Goal: Task Accomplishment & Management: Manage account settings

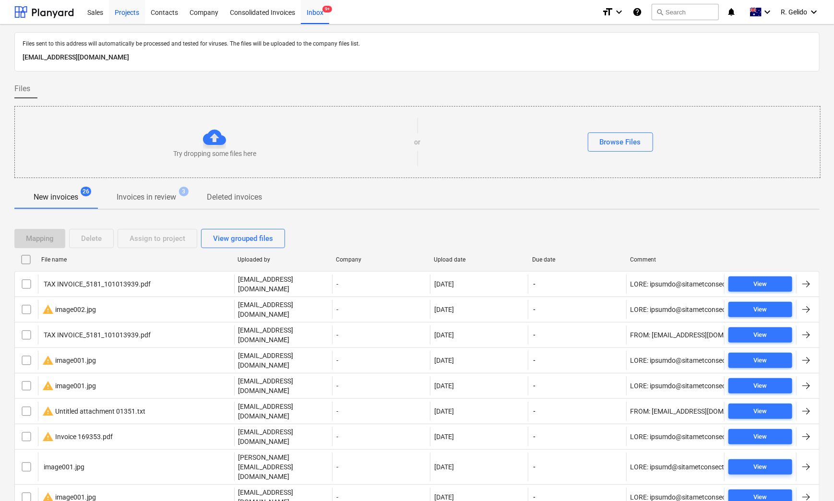
click at [135, 12] on div "Projects" at bounding box center [127, 12] width 36 height 24
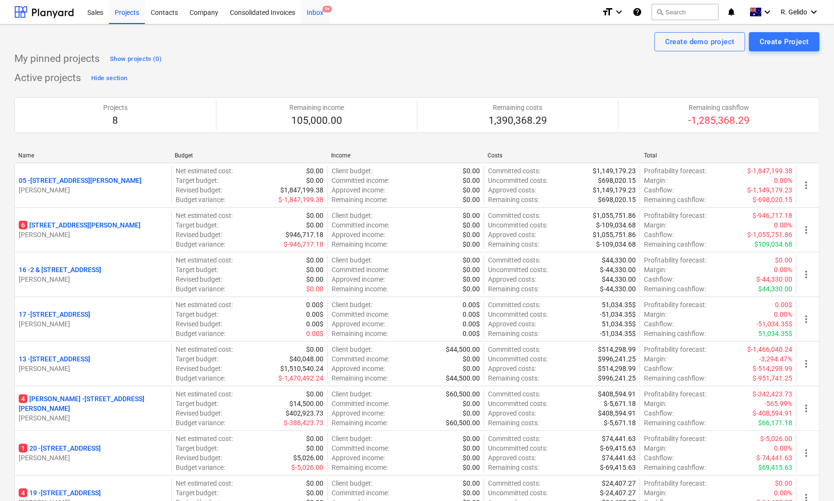
click at [325, 10] on span "9+" at bounding box center [327, 9] width 10 height 7
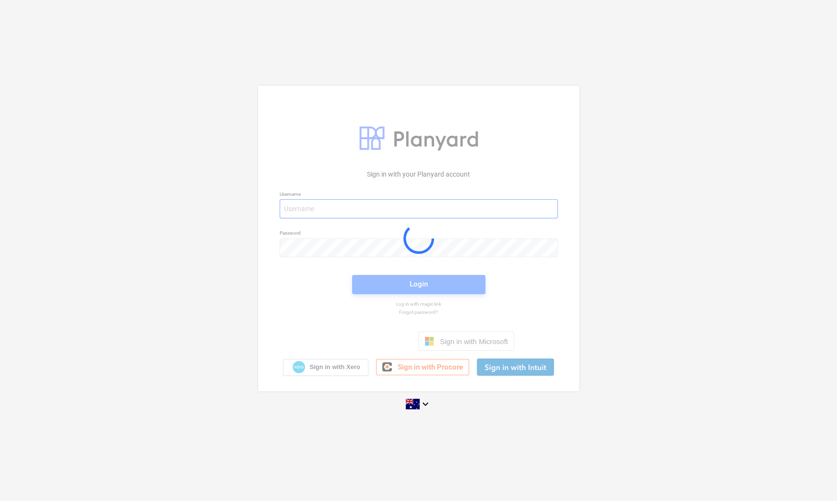
type input "[EMAIL_ADDRESS][DOMAIN_NAME]"
click at [449, 43] on div "Sign in with your Planyard account Username accounts@projectbuildgroup.com.au P…" at bounding box center [418, 250] width 837 height 501
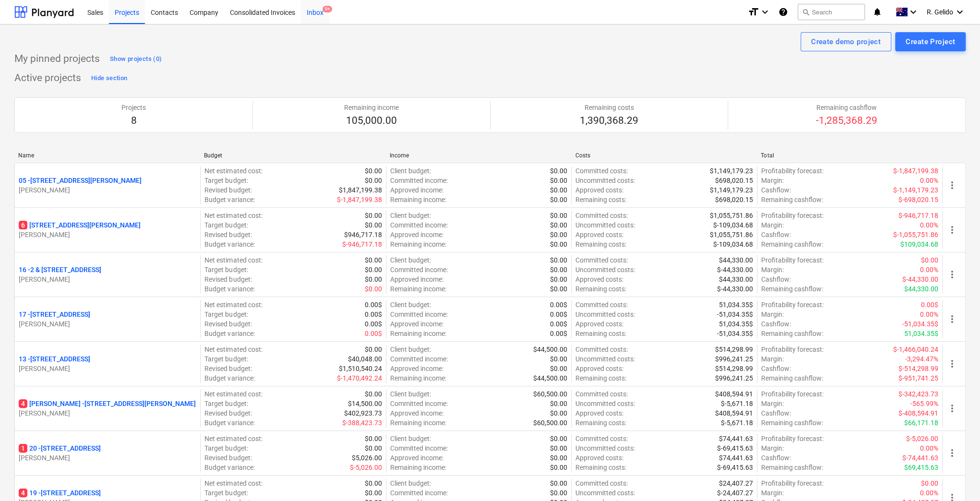
click at [322, 12] on div "Inbox 9+" at bounding box center [315, 12] width 28 height 24
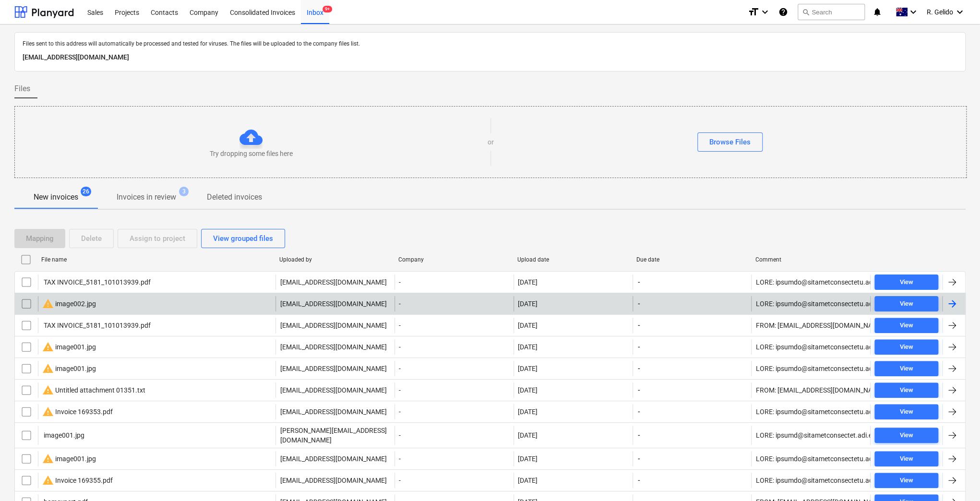
click at [128, 297] on div "warning image002.jpg" at bounding box center [156, 303] width 237 height 15
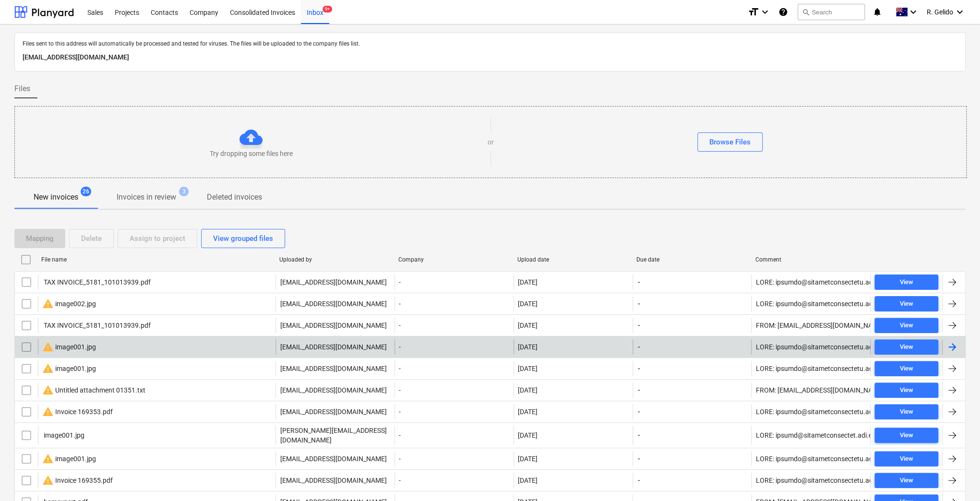
click at [75, 349] on div "warning image001.jpg" at bounding box center [69, 347] width 54 height 12
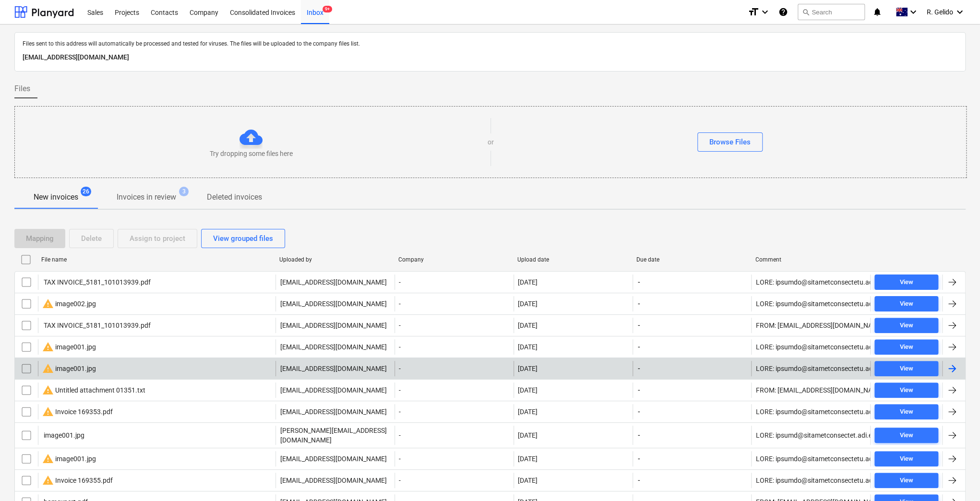
click at [101, 369] on div "warning image001.jpg" at bounding box center [156, 368] width 237 height 15
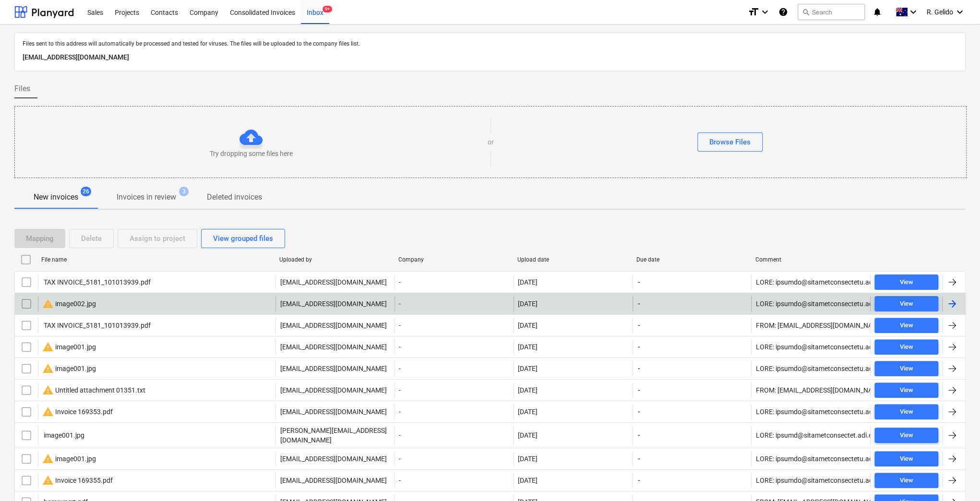
scroll to position [128, 0]
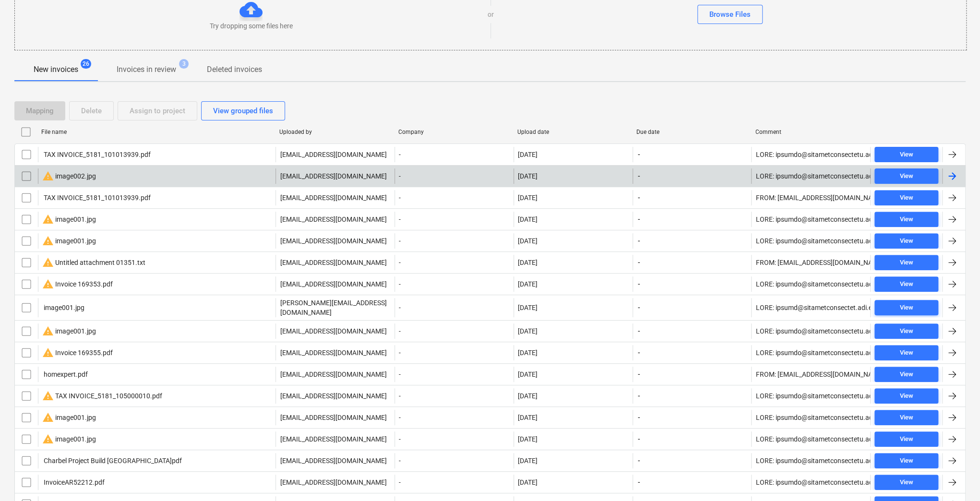
click at [25, 173] on input "checkbox" at bounding box center [26, 175] width 15 height 15
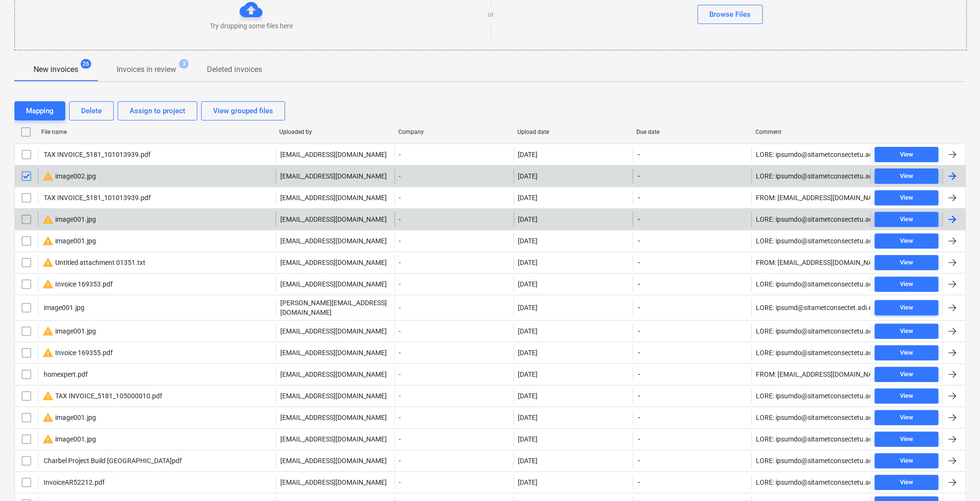
click at [25, 218] on input "checkbox" at bounding box center [26, 219] width 15 height 15
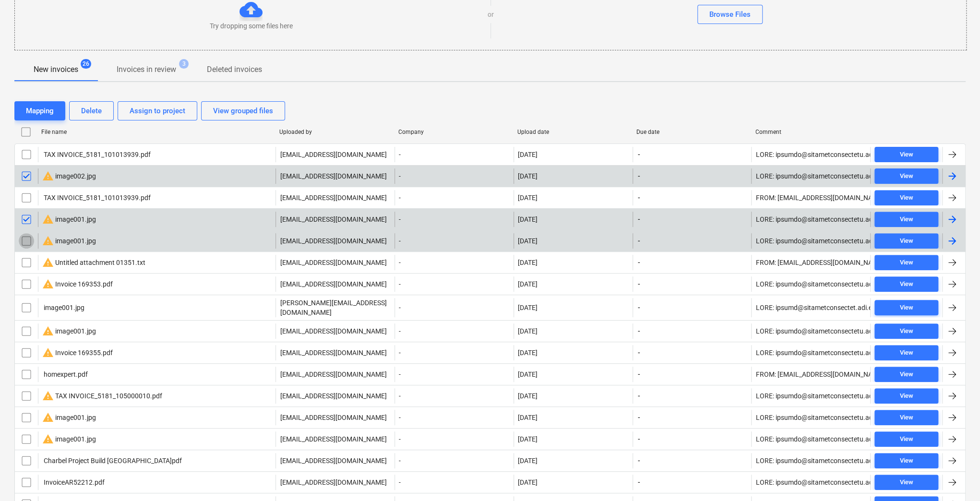
click at [25, 243] on input "checkbox" at bounding box center [26, 240] width 15 height 15
click at [101, 108] on div "Delete" at bounding box center [91, 111] width 21 height 12
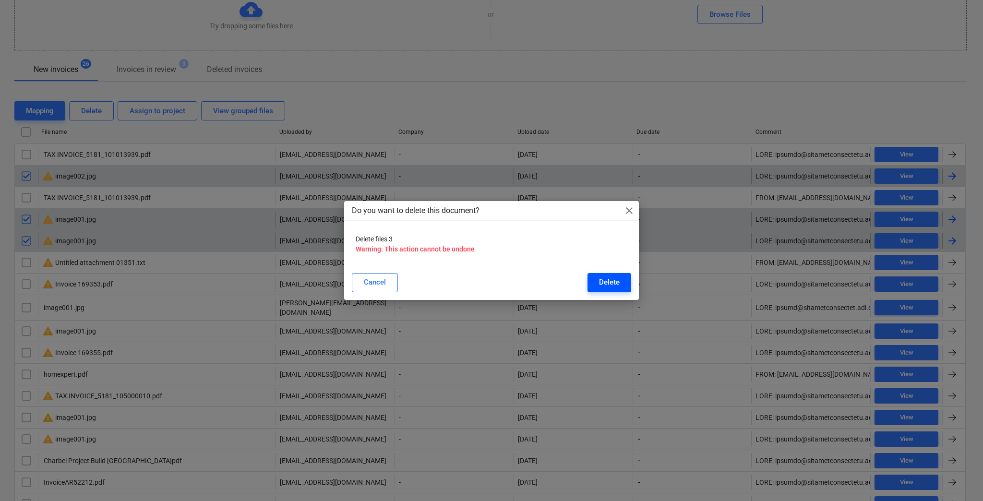
click at [604, 286] on div "Delete" at bounding box center [609, 282] width 21 height 12
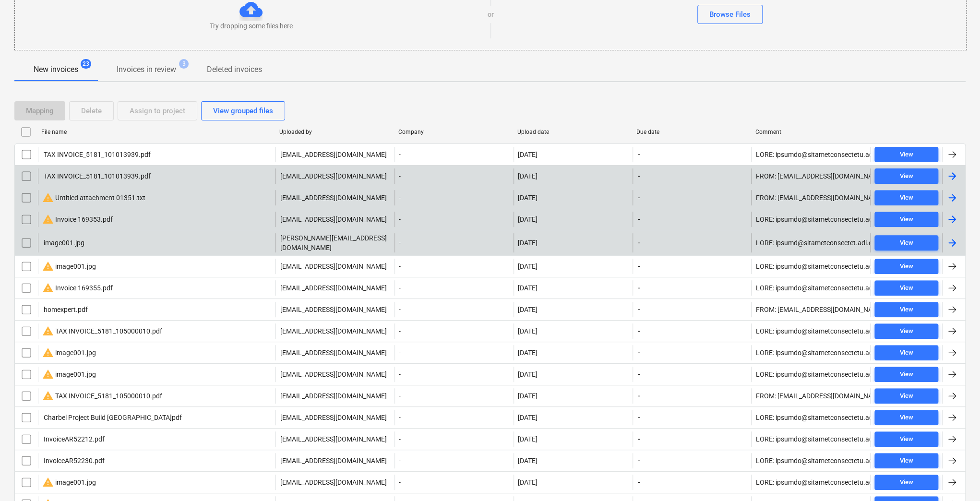
click at [103, 200] on div "warning Untitled attachment 01351.txt" at bounding box center [93, 198] width 103 height 12
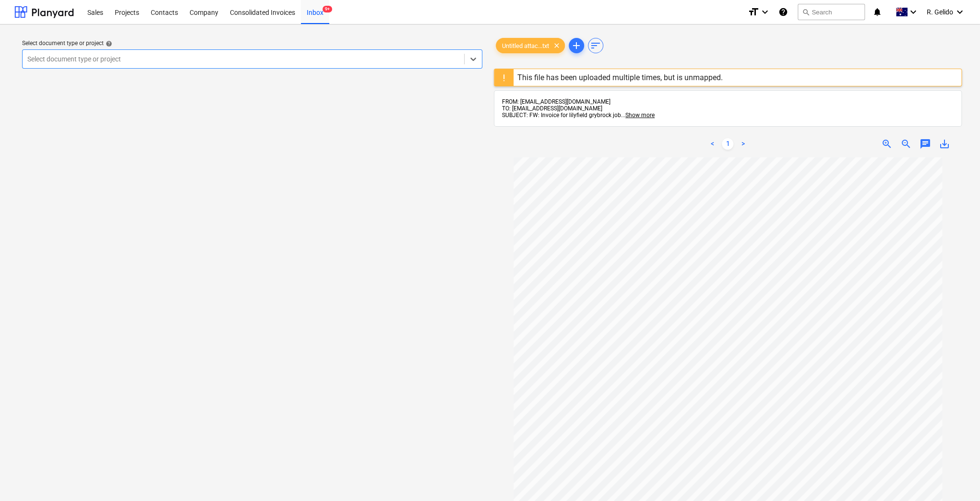
scroll to position [133, 0]
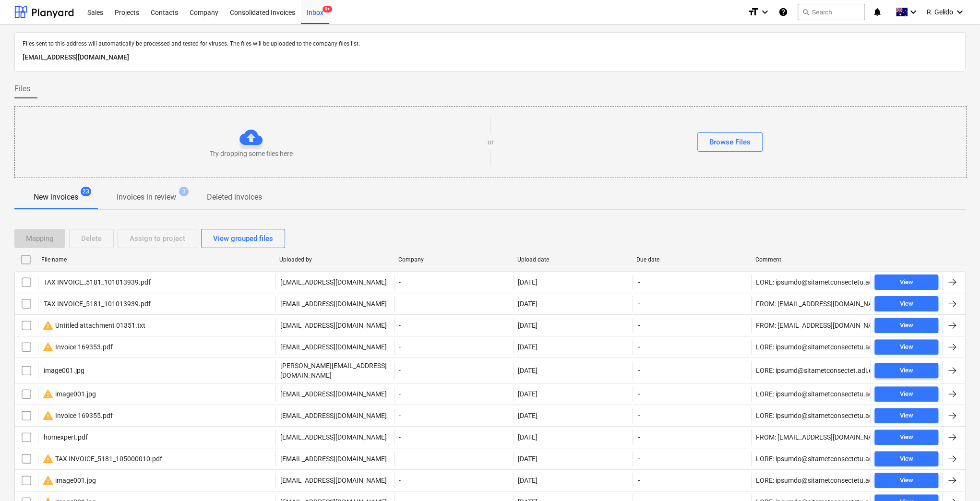
scroll to position [128, 0]
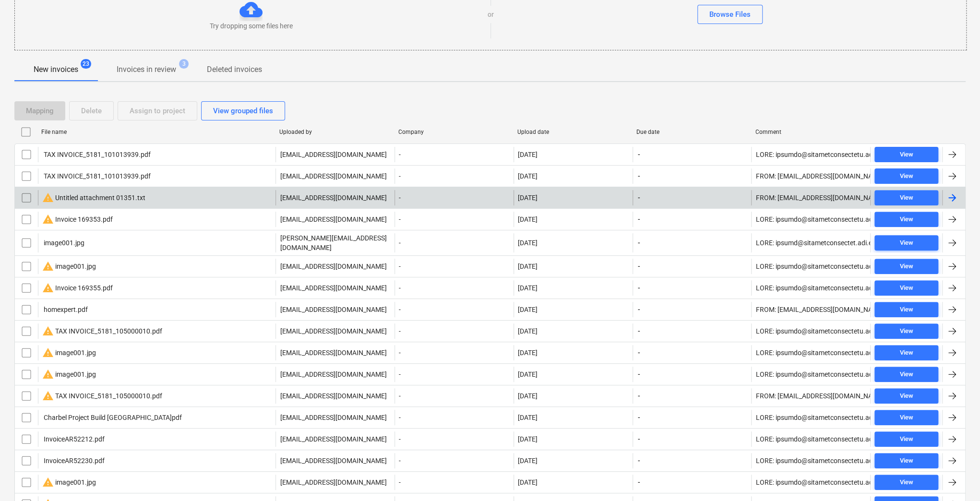
click at [80, 195] on div "warning Untitled attachment 01351.txt" at bounding box center [93, 198] width 103 height 12
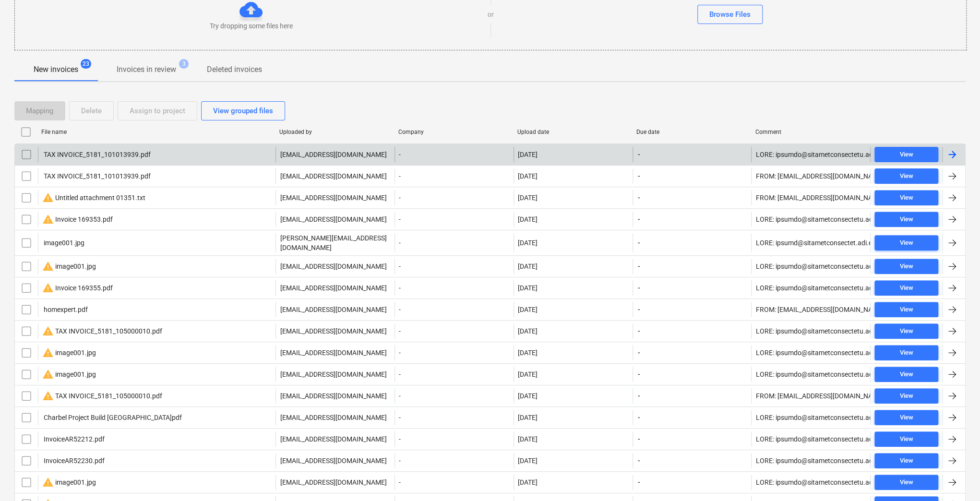
scroll to position [63, 0]
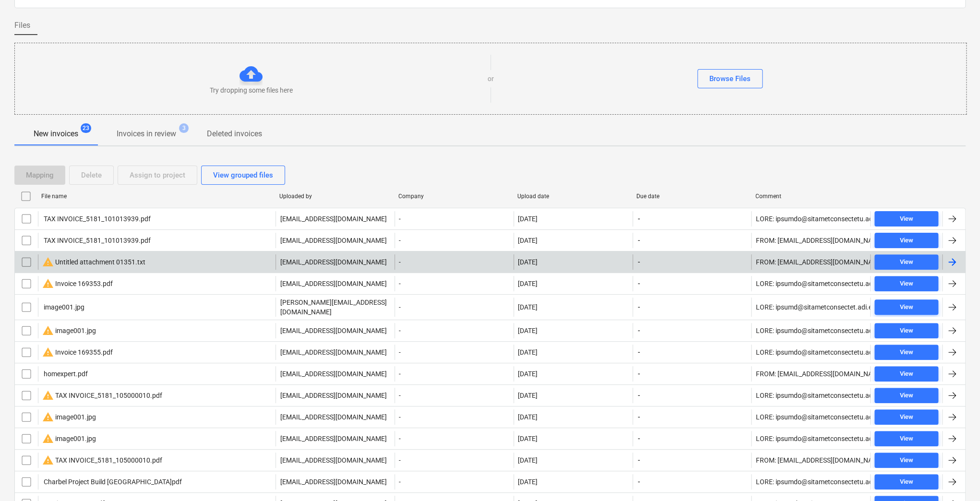
click at [22, 258] on input "checkbox" at bounding box center [26, 261] width 15 height 15
click at [101, 171] on div "Delete" at bounding box center [91, 175] width 21 height 12
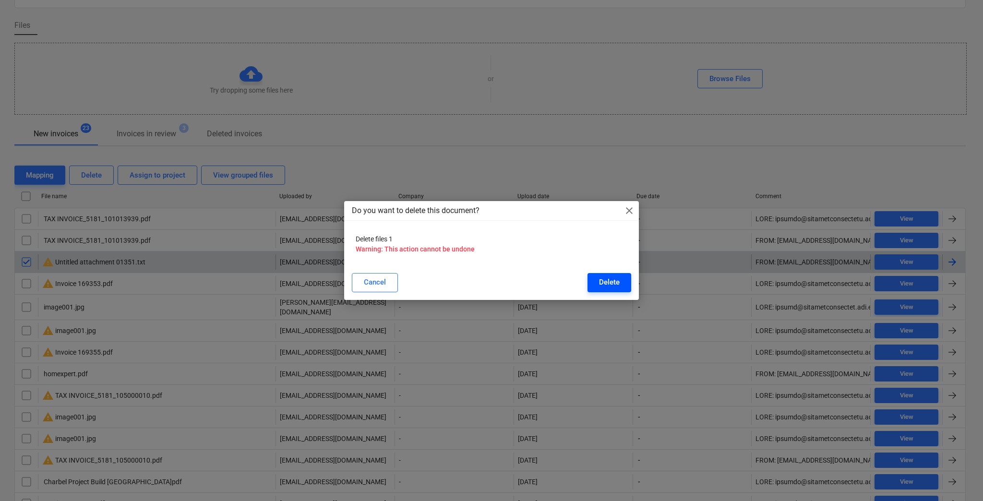
click at [597, 286] on button "Delete" at bounding box center [609, 282] width 44 height 19
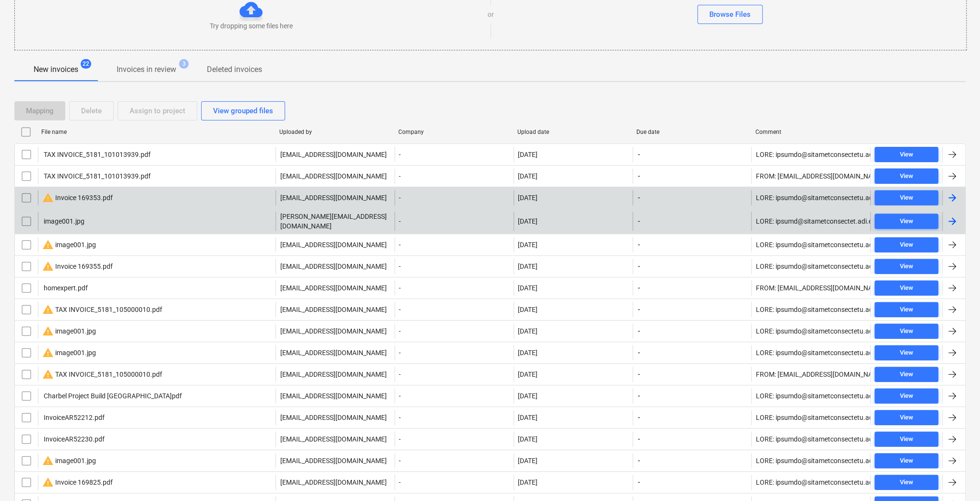
scroll to position [192, 0]
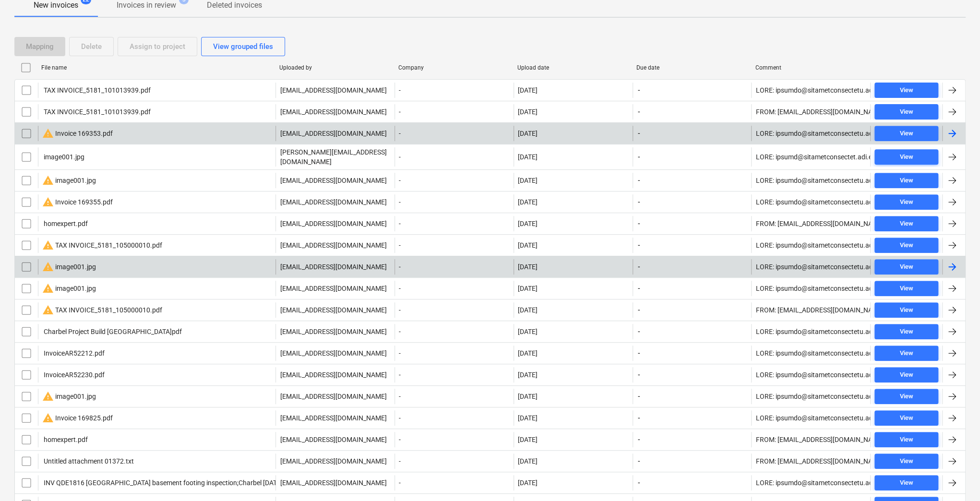
click at [103, 259] on div "warning image001.jpg" at bounding box center [156, 266] width 237 height 15
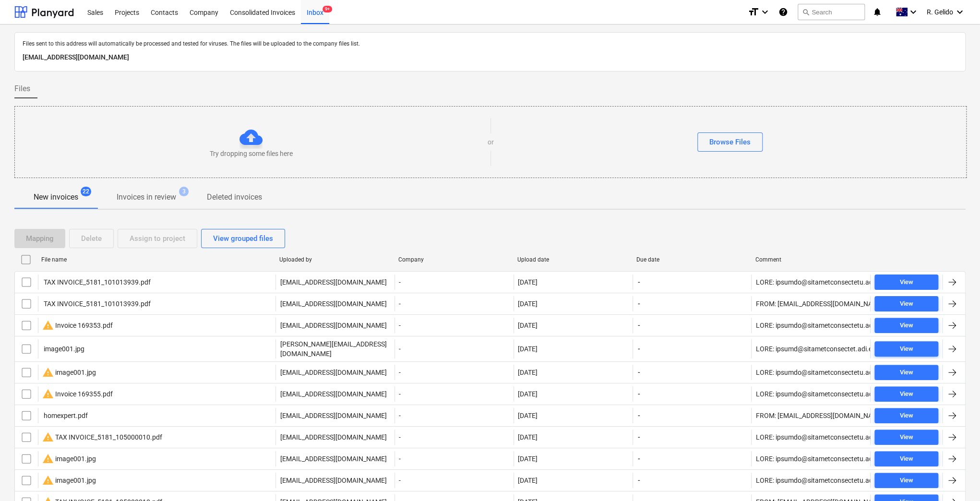
scroll to position [142, 0]
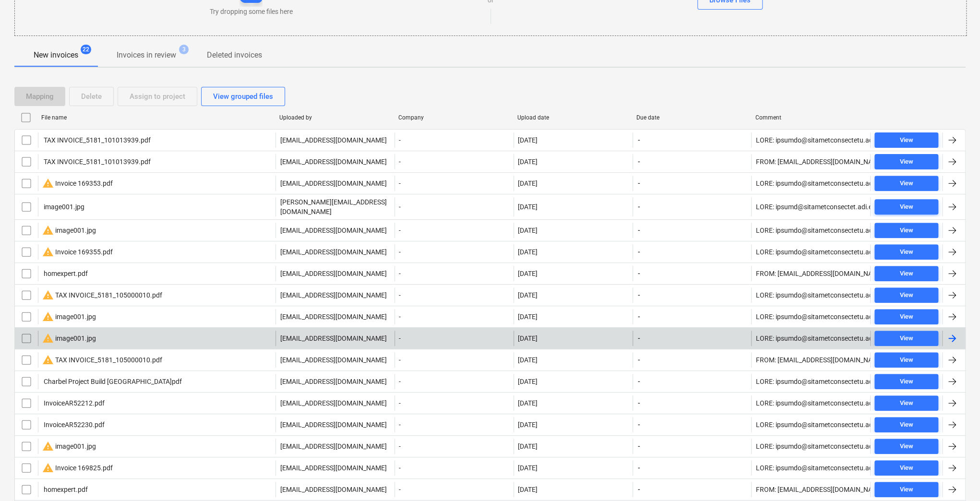
click at [100, 331] on div "warning image001.jpg" at bounding box center [156, 338] width 237 height 15
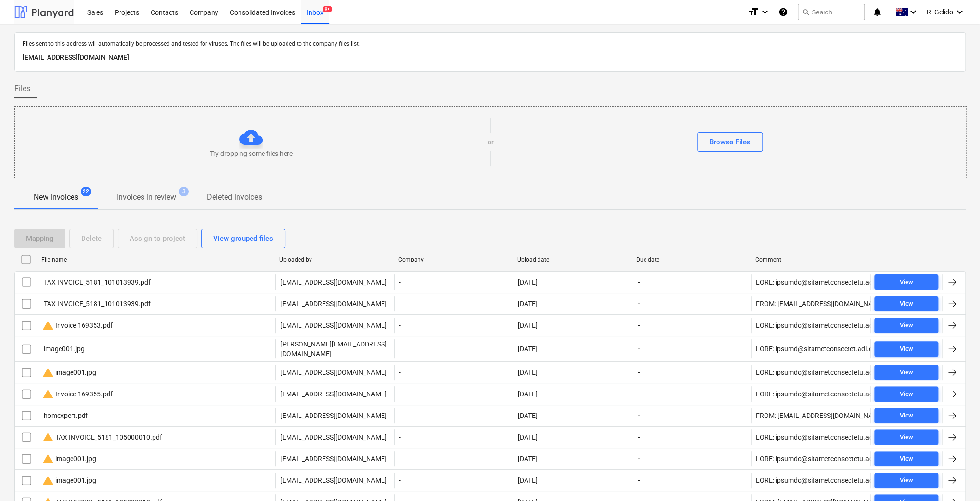
scroll to position [142, 0]
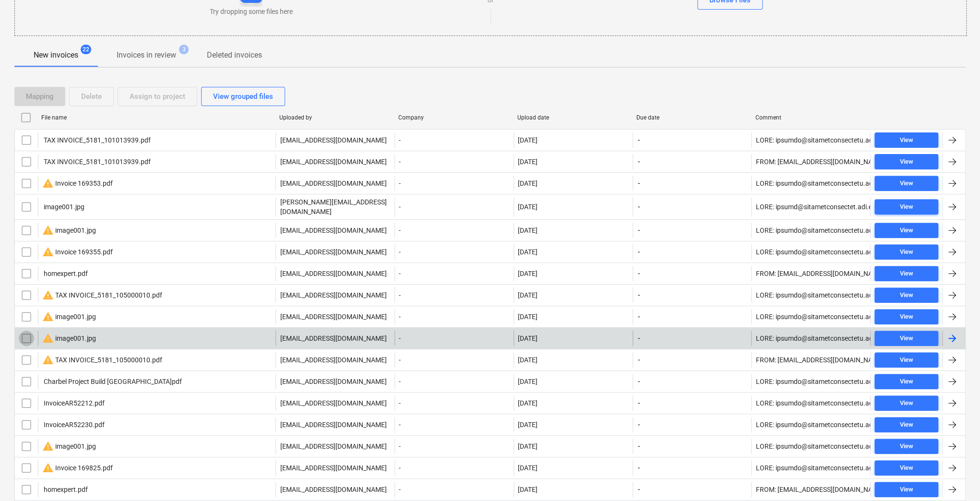
click at [25, 331] on input "checkbox" at bounding box center [26, 338] width 15 height 15
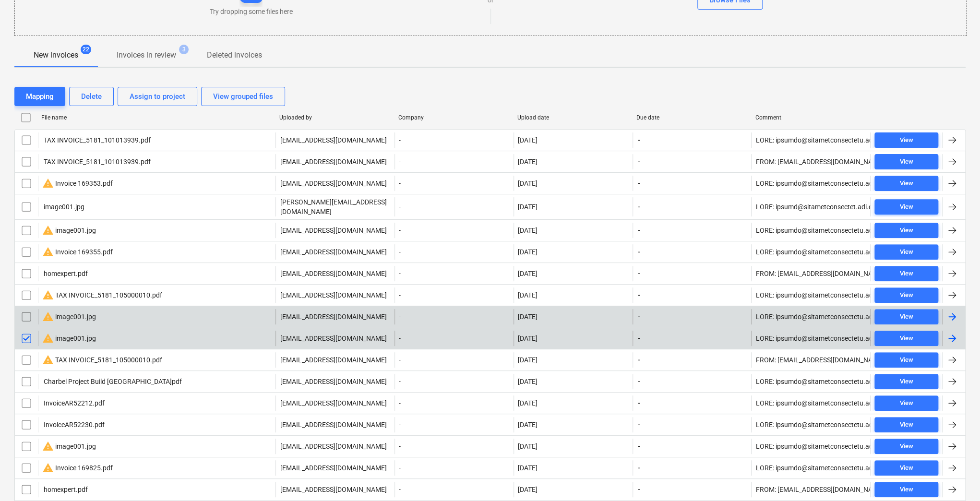
click at [25, 312] on input "checkbox" at bounding box center [26, 316] width 15 height 15
click at [90, 98] on div "Delete" at bounding box center [91, 96] width 21 height 12
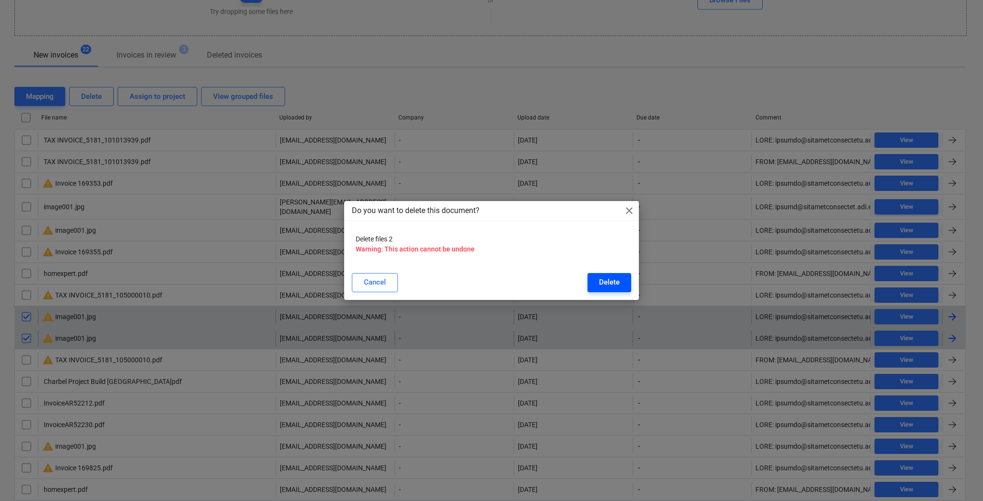
click at [606, 286] on div "Delete" at bounding box center [609, 282] width 21 height 12
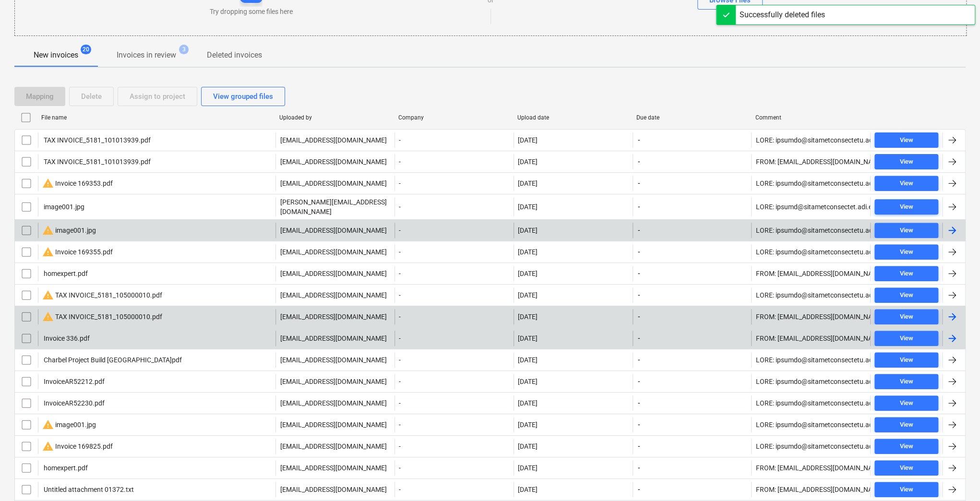
click at [132, 229] on div "warning image001.jpg" at bounding box center [156, 230] width 237 height 15
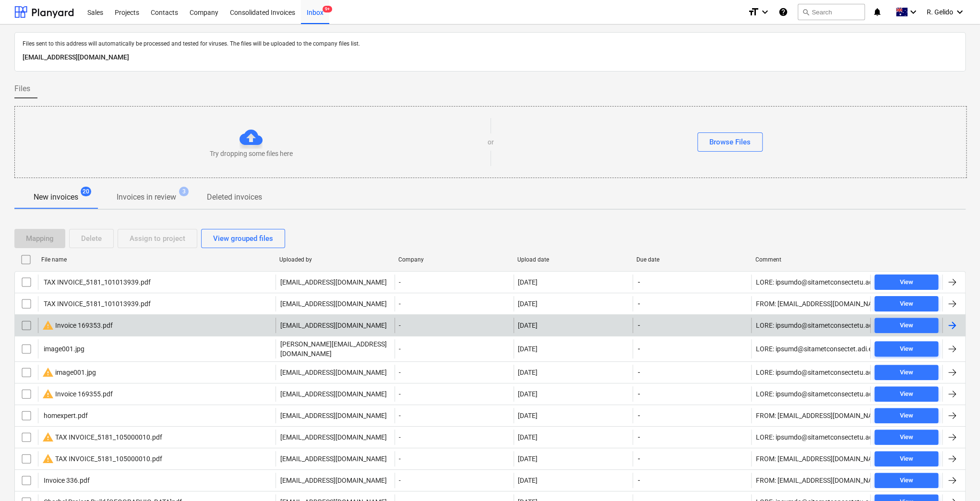
scroll to position [142, 0]
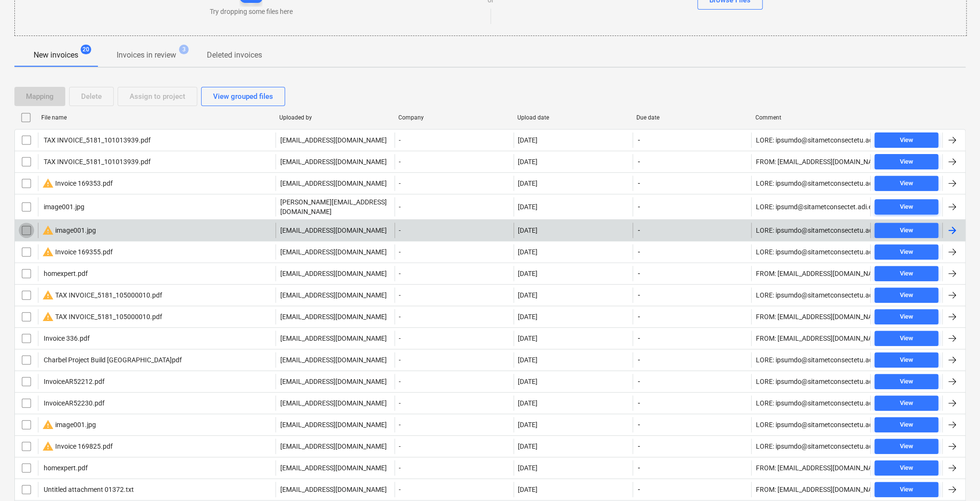
click at [27, 223] on input "checkbox" at bounding box center [26, 230] width 15 height 15
click at [92, 90] on div "Delete" at bounding box center [91, 96] width 21 height 12
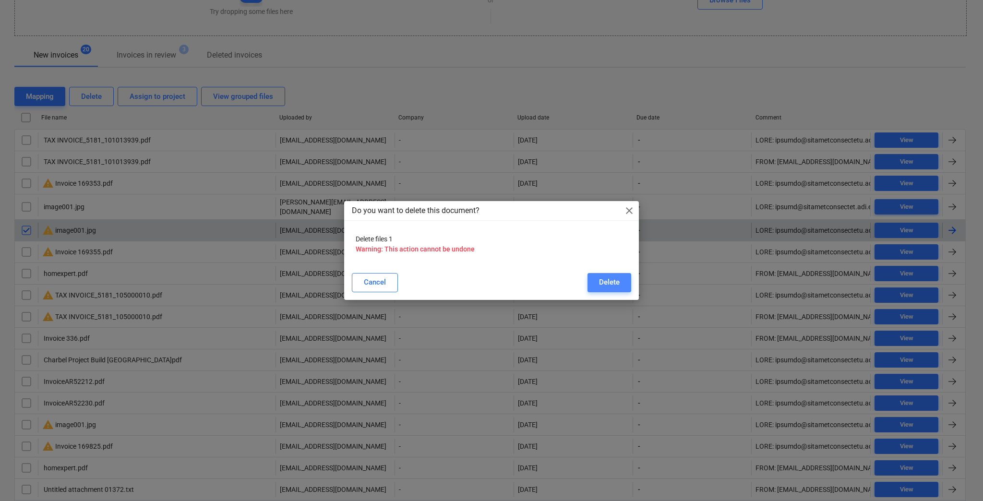
click at [607, 279] on div "Delete" at bounding box center [609, 282] width 21 height 12
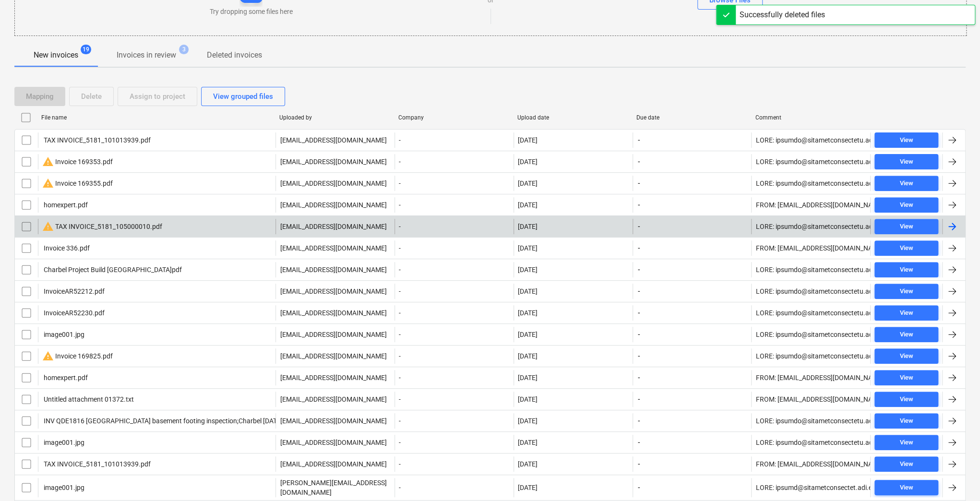
click at [100, 96] on div "Mapping Delete Assign to project View grouped files" at bounding box center [151, 96] width 274 height 19
click at [146, 44] on button "Invoices in review 3" at bounding box center [146, 55] width 98 height 23
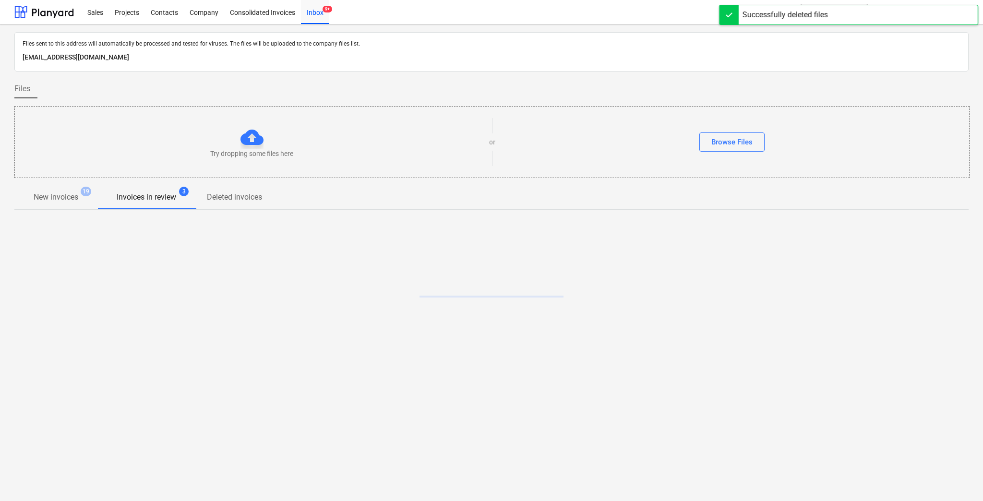
click at [76, 196] on p "New invoices" at bounding box center [56, 197] width 45 height 12
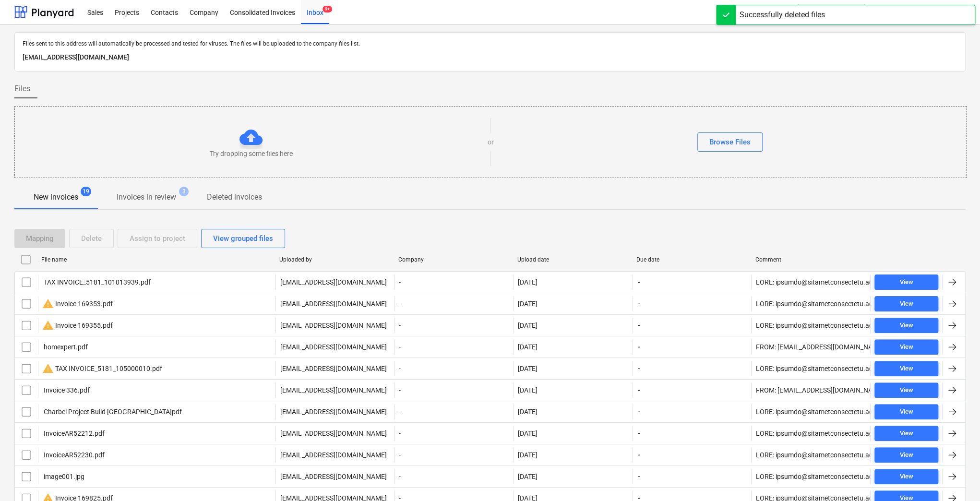
click at [90, 237] on div "Mapping Delete Assign to project View grouped files" at bounding box center [151, 238] width 274 height 19
click at [239, 191] on p "Deleted invoices" at bounding box center [234, 197] width 55 height 12
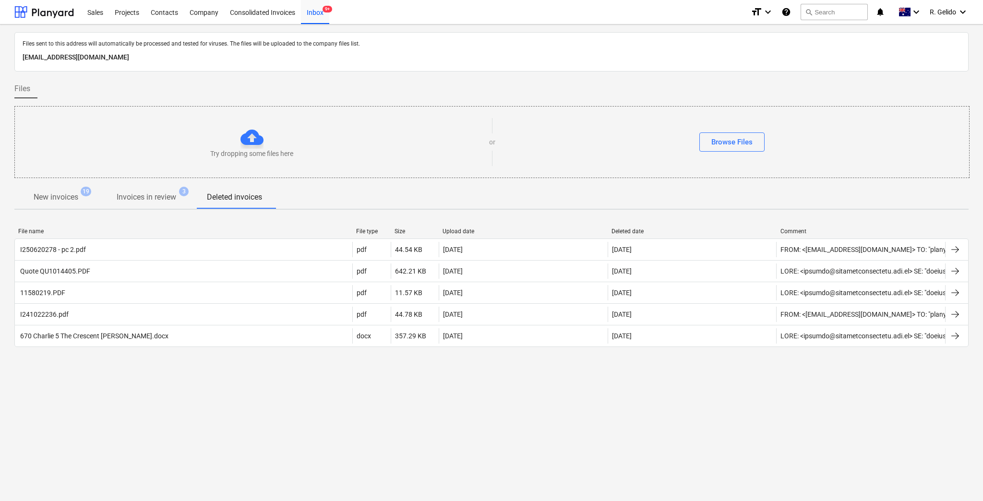
click at [186, 396] on div "Files sent to this address will automatically be processed and tested for virus…" at bounding box center [491, 262] width 983 height 476
click at [711, 396] on div "Files sent to this address will automatically be processed and tested for virus…" at bounding box center [491, 262] width 983 height 476
click at [129, 201] on p "Invoices in review" at bounding box center [146, 197] width 59 height 12
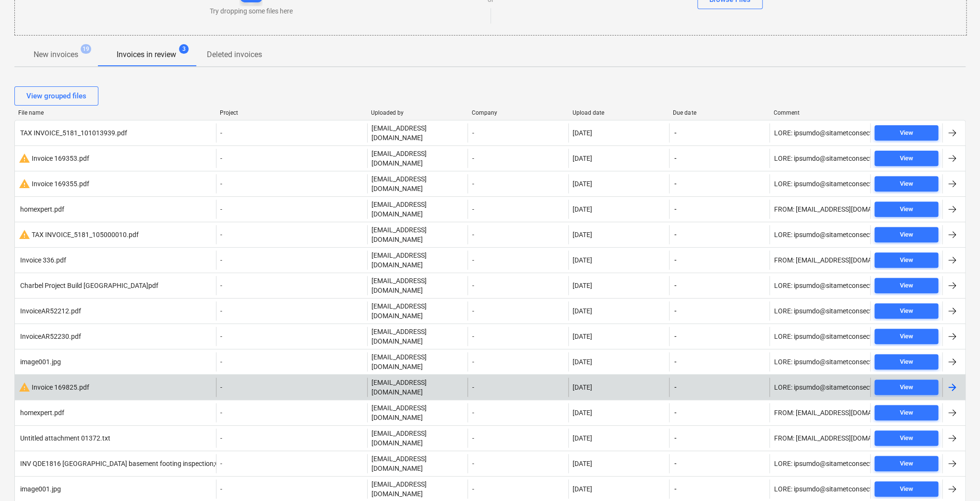
scroll to position [79, 0]
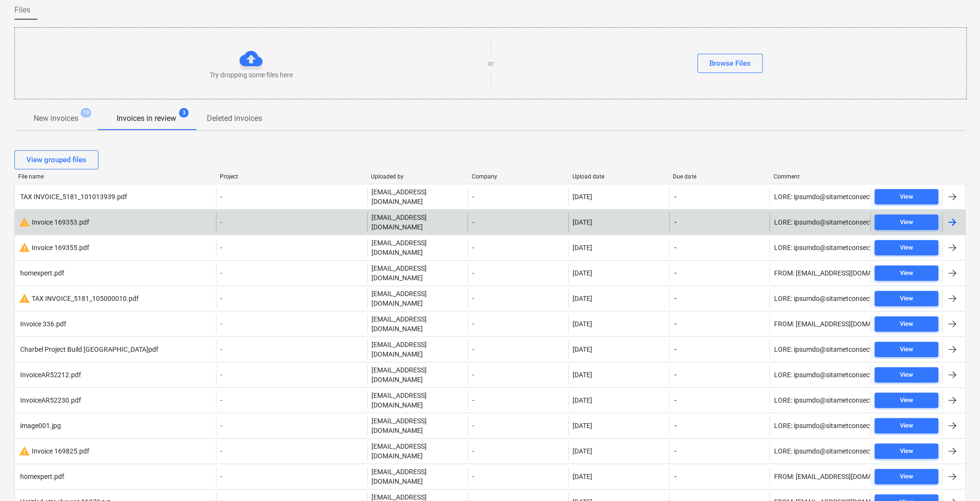
click at [143, 221] on div "warning Invoice 169353.pdf" at bounding box center [115, 222] width 201 height 19
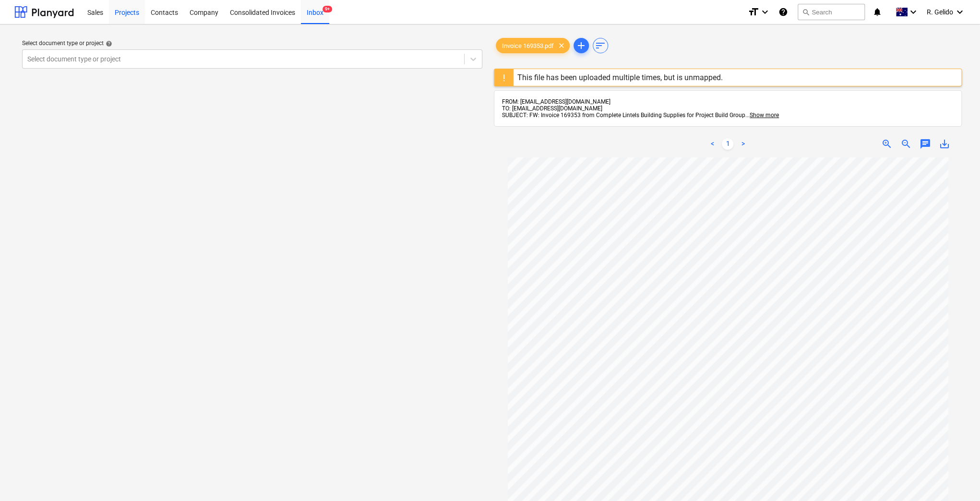
click at [128, 11] on div "Projects" at bounding box center [127, 12] width 36 height 24
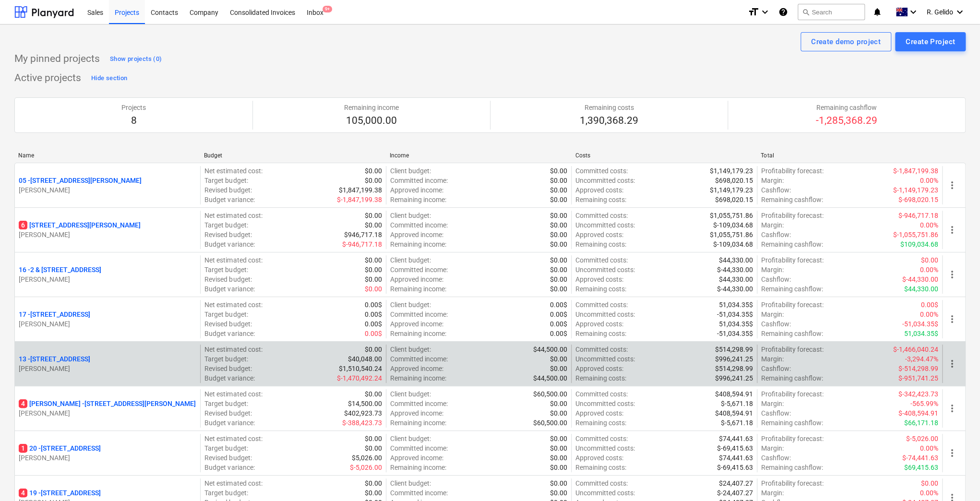
scroll to position [128, 0]
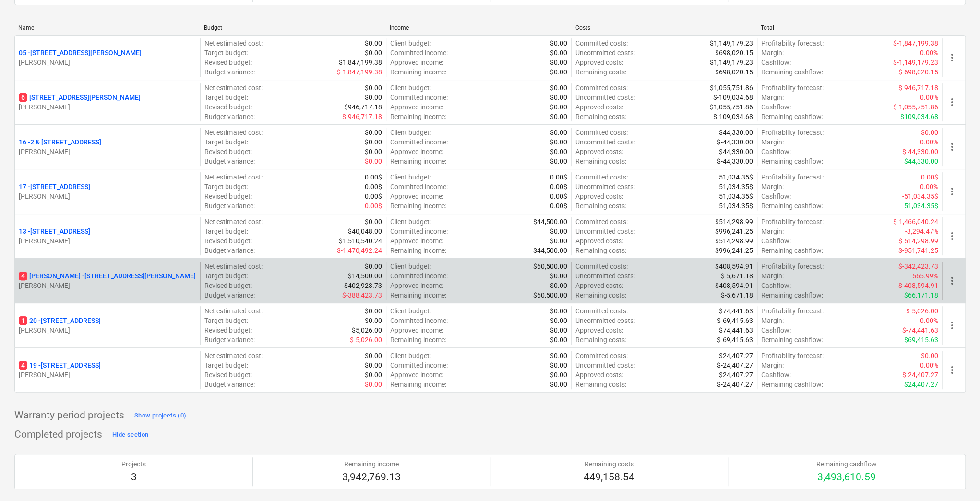
click at [108, 275] on p "[STREET_ADDRESS][PERSON_NAME][PERSON_NAME]" at bounding box center [107, 276] width 177 height 10
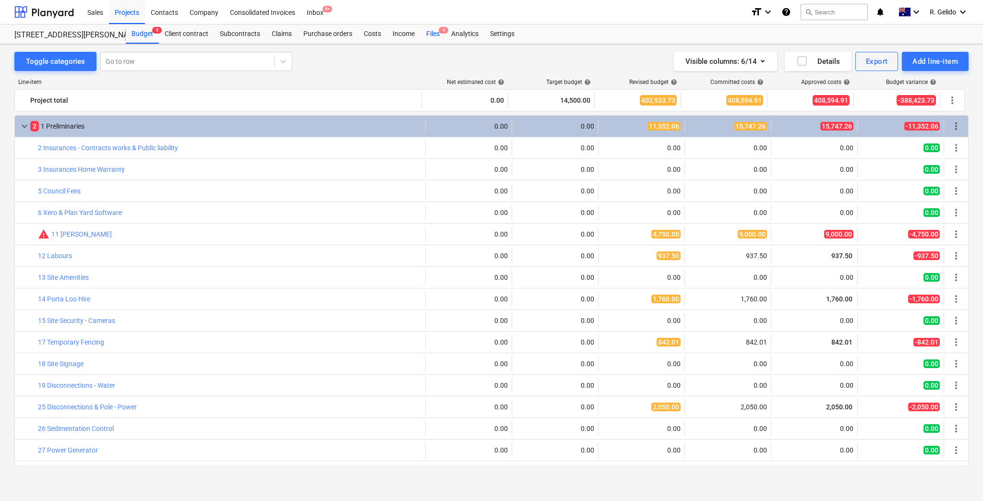
click at [426, 38] on div "Files 4" at bounding box center [432, 33] width 25 height 19
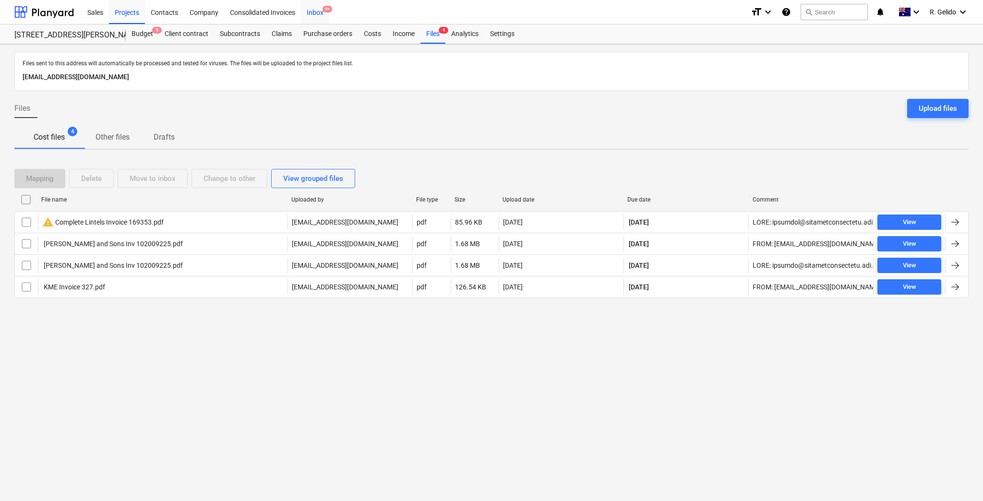
click at [318, 20] on div "Inbox 9+" at bounding box center [315, 12] width 28 height 24
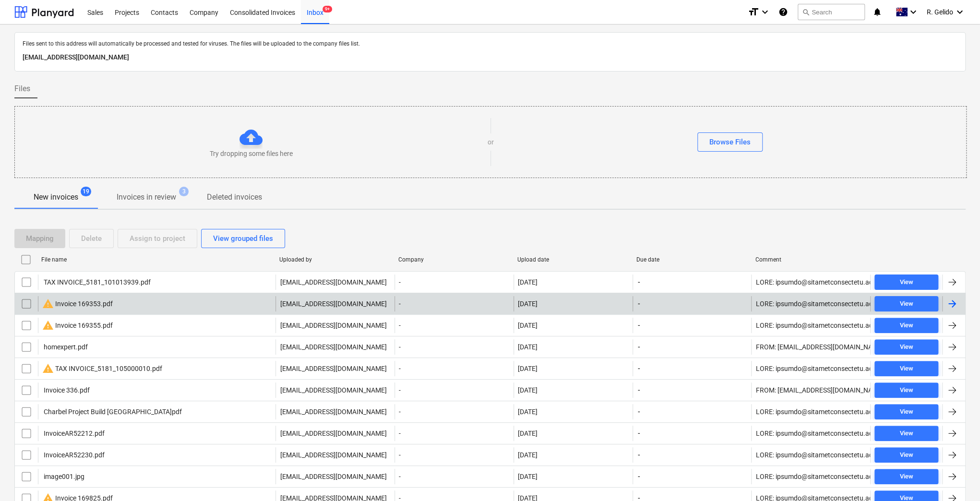
click at [144, 307] on div "warning Invoice 169353.pdf" at bounding box center [156, 303] width 237 height 15
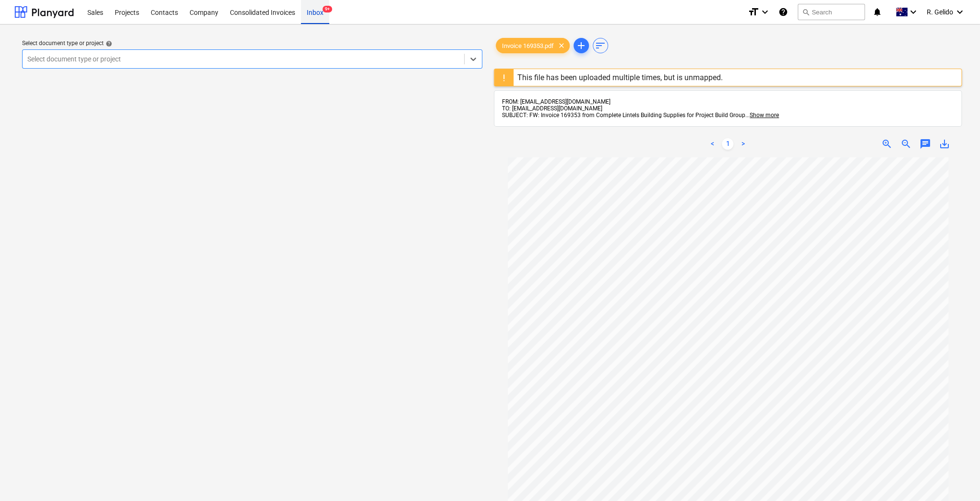
click at [311, 13] on div "Inbox 9+" at bounding box center [315, 12] width 28 height 24
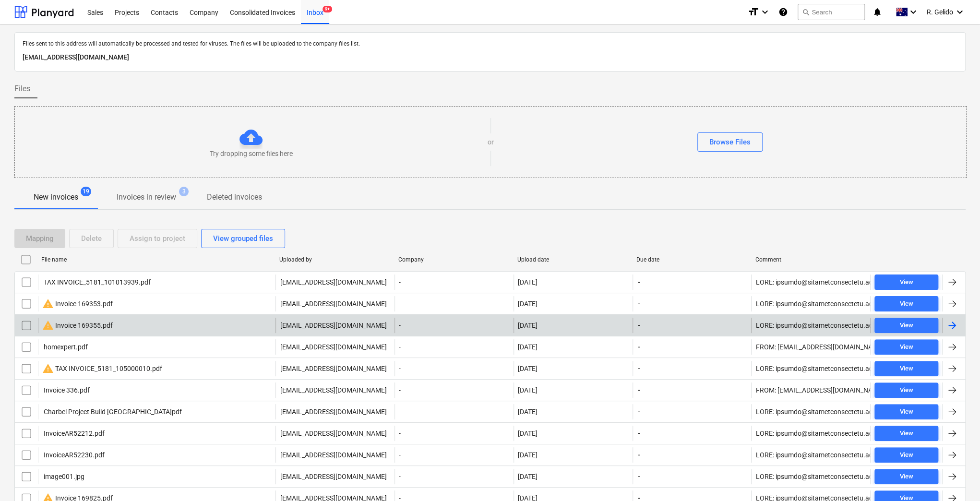
click at [90, 323] on div "warning Invoice 169355.pdf" at bounding box center [77, 326] width 71 height 12
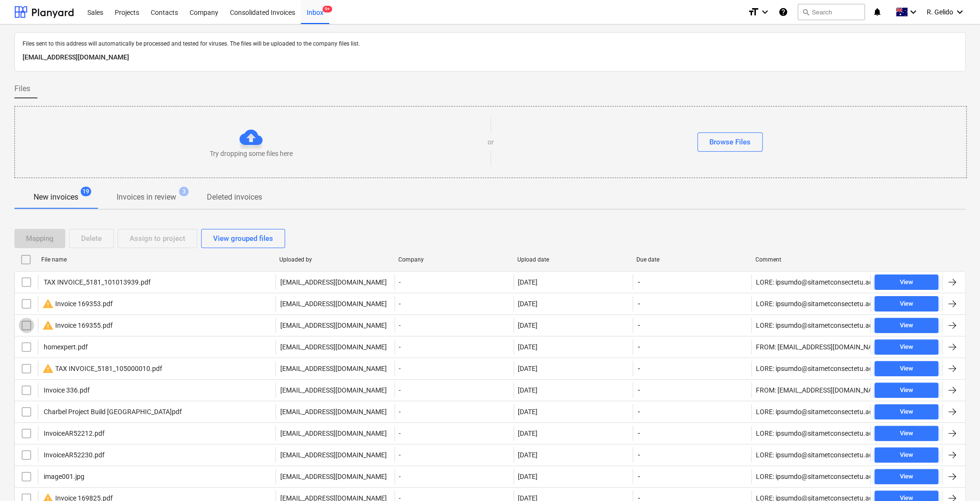
click at [21, 318] on input "checkbox" at bounding box center [26, 325] width 15 height 15
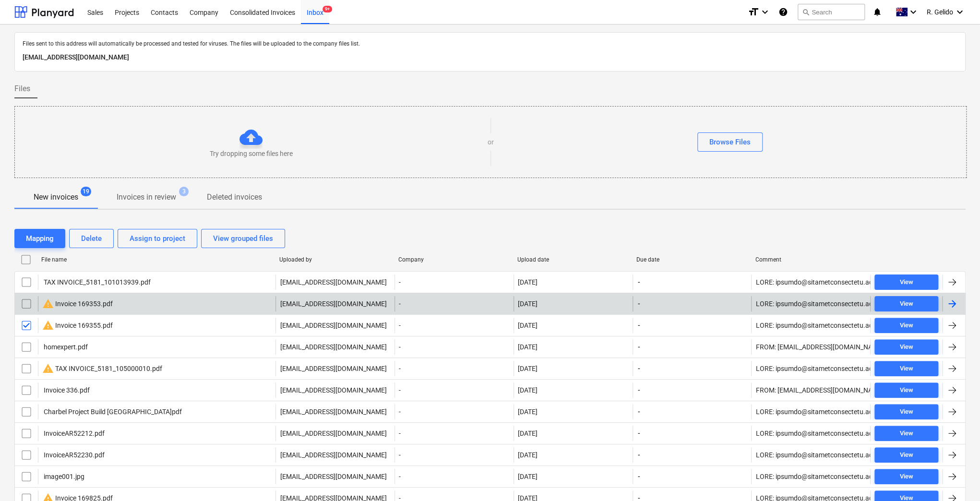
click at [26, 306] on input "checkbox" at bounding box center [26, 303] width 15 height 15
click at [84, 236] on div "Delete" at bounding box center [91, 238] width 21 height 12
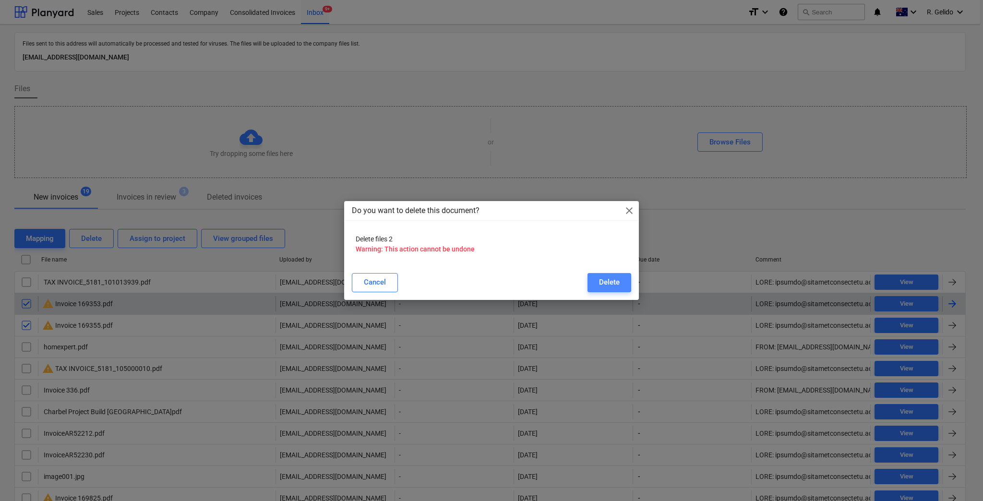
click at [609, 283] on div "Delete" at bounding box center [609, 282] width 21 height 12
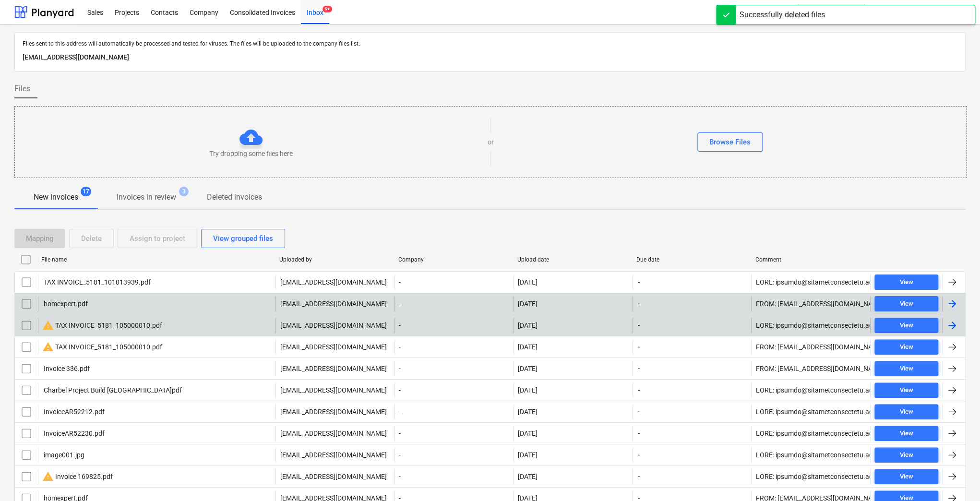
click at [117, 324] on div "warning TAX INVOICE_5181_105000010.pdf" at bounding box center [102, 326] width 120 height 12
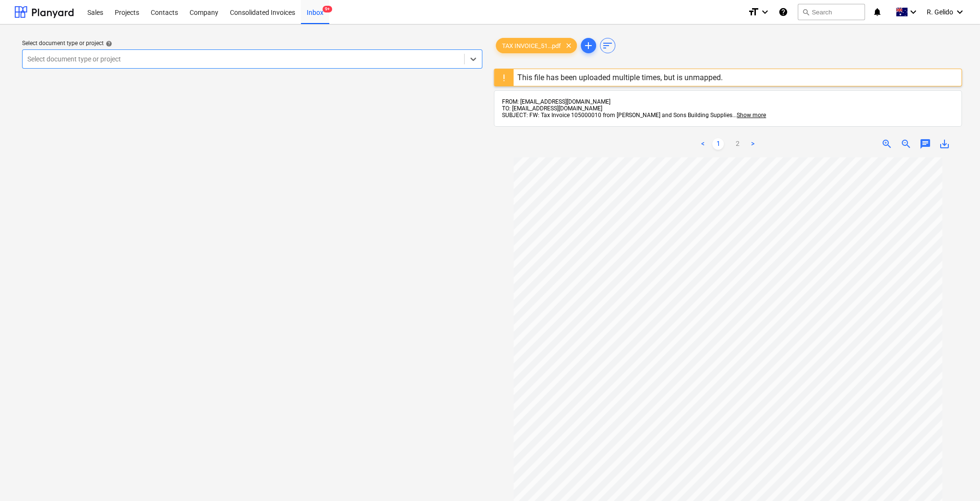
scroll to position [128, 0]
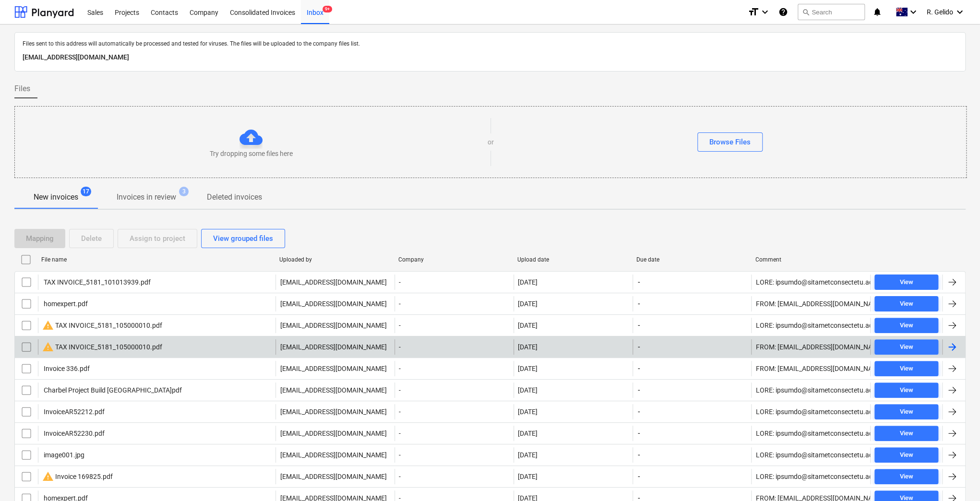
click at [181, 344] on div "warning TAX INVOICE_5181_105000010.pdf" at bounding box center [156, 346] width 237 height 15
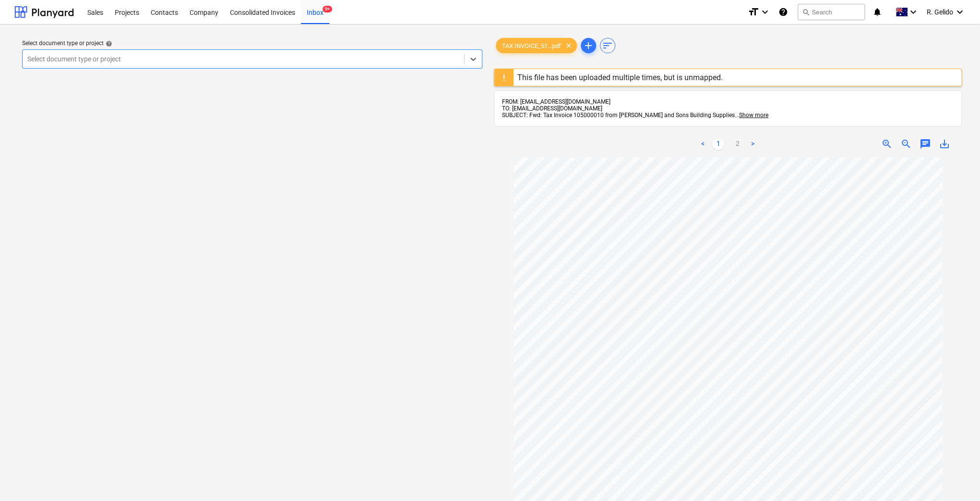
scroll to position [133, 0]
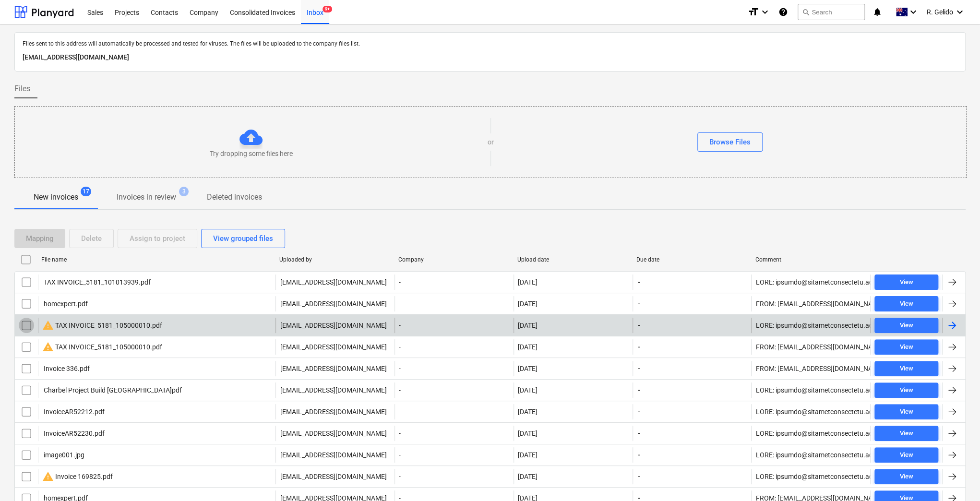
click at [28, 321] on input "checkbox" at bounding box center [26, 325] width 15 height 15
click at [99, 237] on div "Delete" at bounding box center [91, 238] width 21 height 12
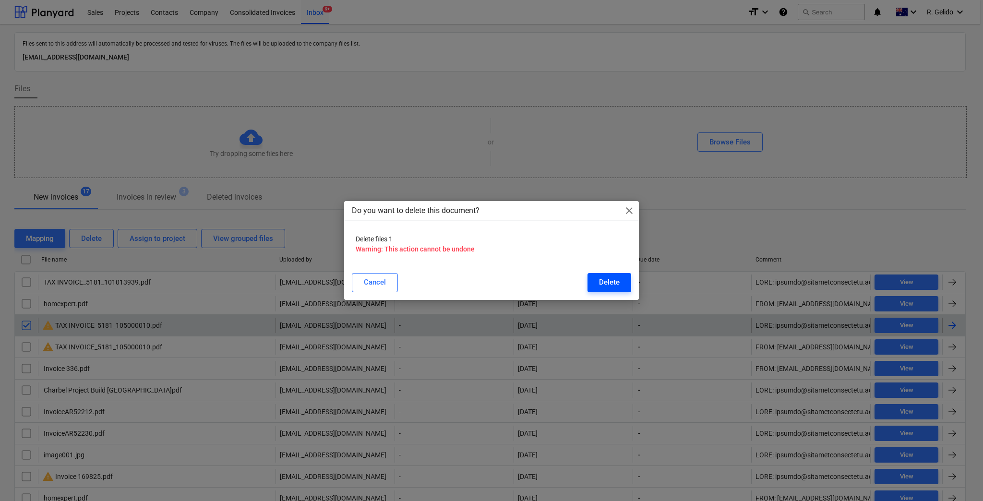
click at [619, 283] on div "Delete" at bounding box center [609, 282] width 21 height 12
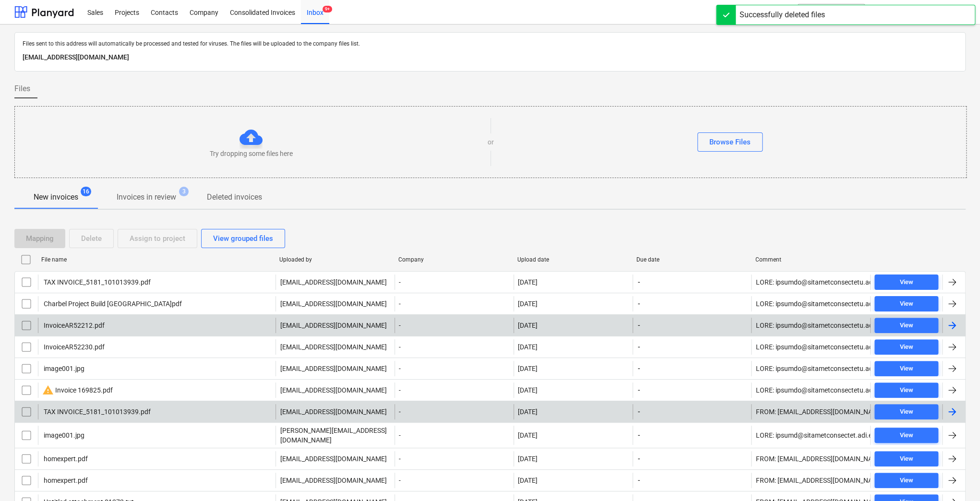
scroll to position [64, 0]
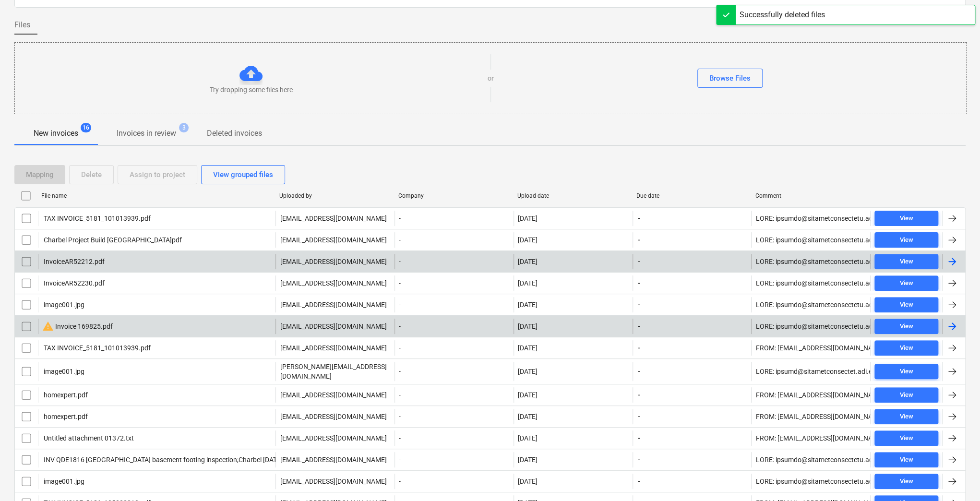
click at [134, 327] on div "warning Invoice 169825.pdf" at bounding box center [156, 326] width 237 height 15
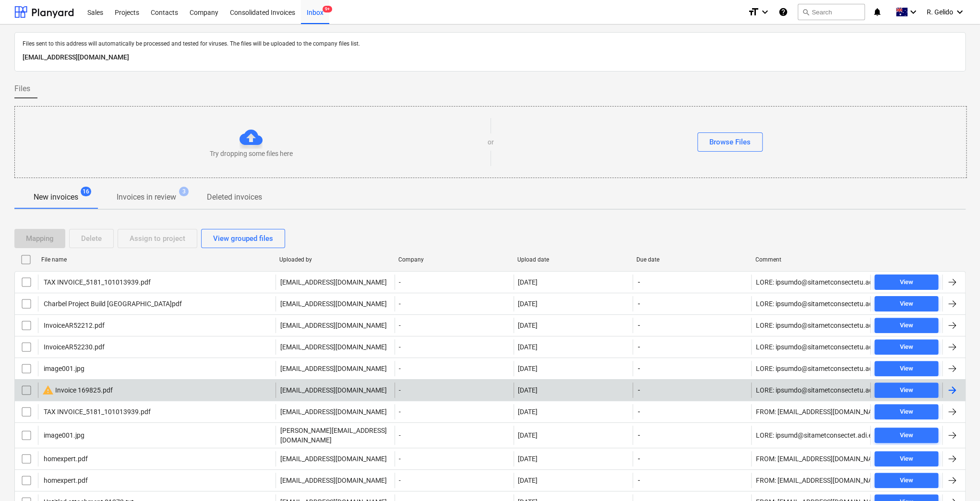
click at [25, 390] on input "checkbox" at bounding box center [26, 389] width 15 height 15
click at [78, 238] on button "Delete" at bounding box center [91, 238] width 45 height 19
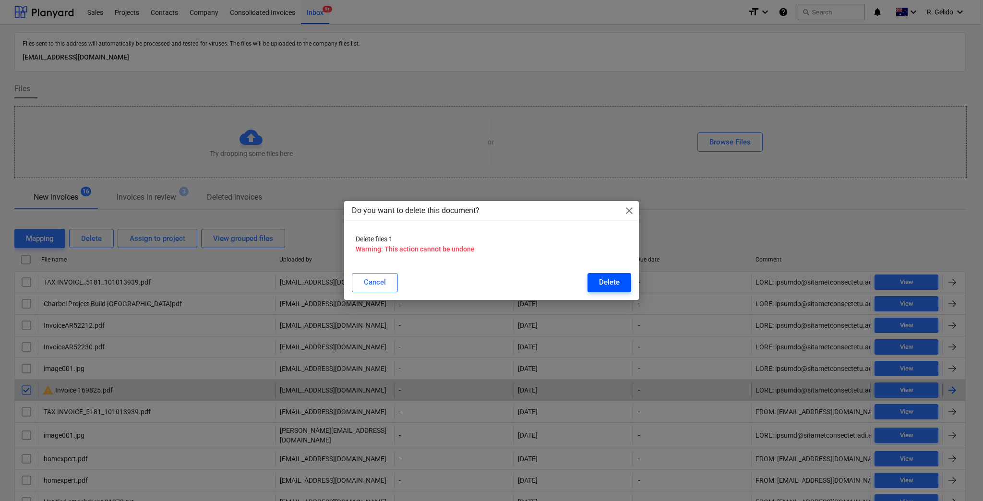
click at [611, 282] on div "Delete" at bounding box center [609, 282] width 21 height 12
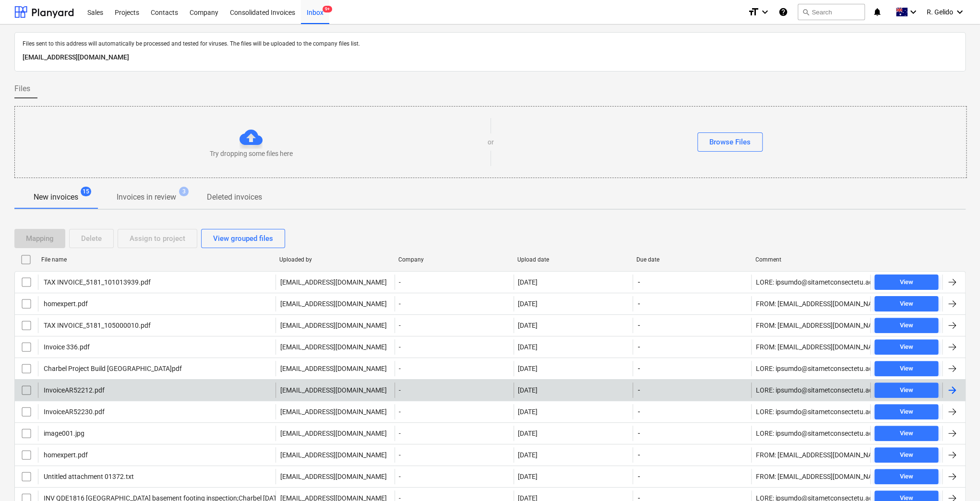
click at [83, 199] on span "New invoices 15" at bounding box center [56, 197] width 60 height 12
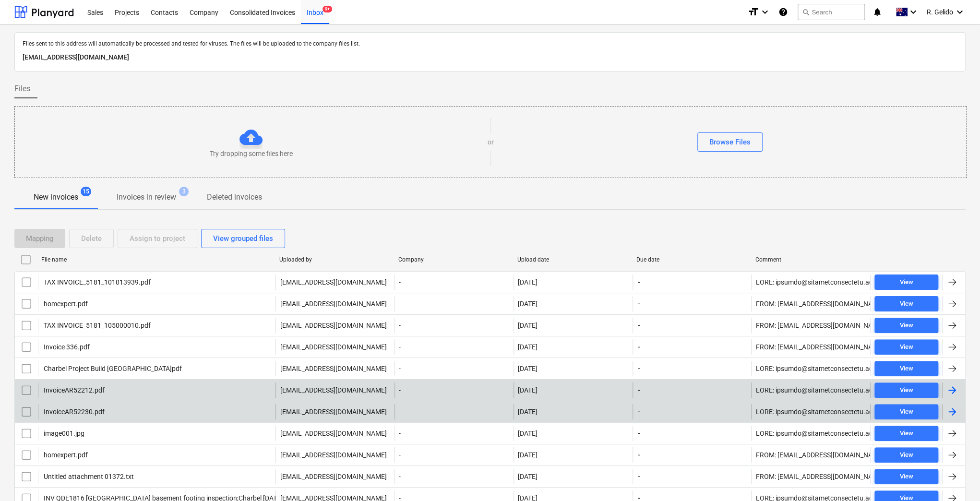
scroll to position [127, 0]
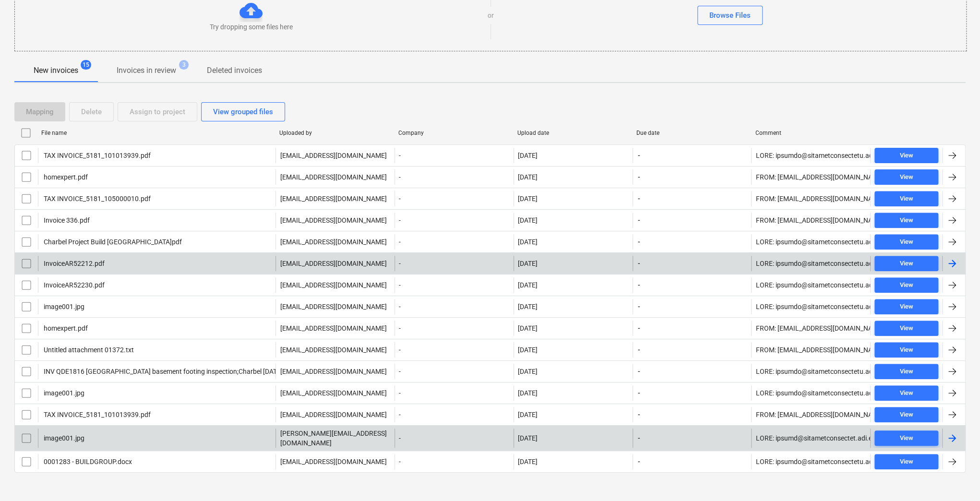
click at [81, 438] on div "image001.jpg" at bounding box center [63, 438] width 42 height 8
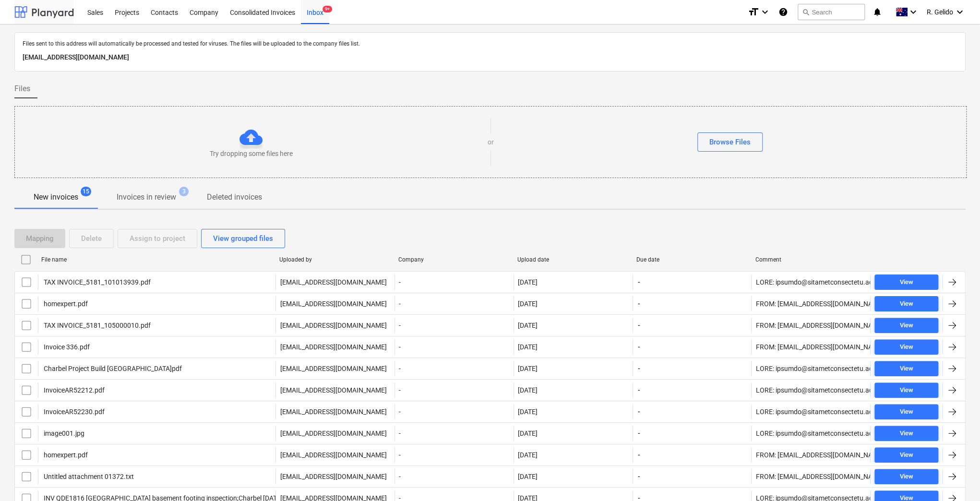
scroll to position [125, 0]
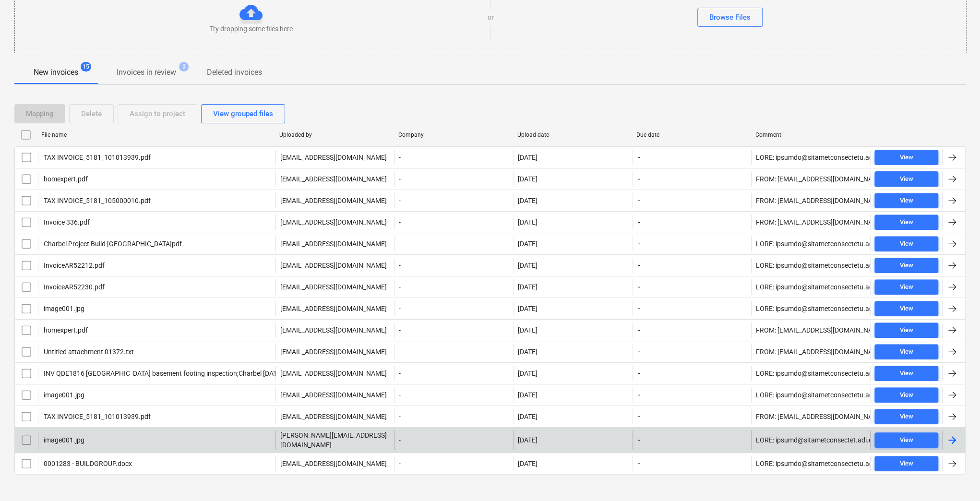
click at [113, 435] on div "image001.jpg" at bounding box center [156, 439] width 237 height 19
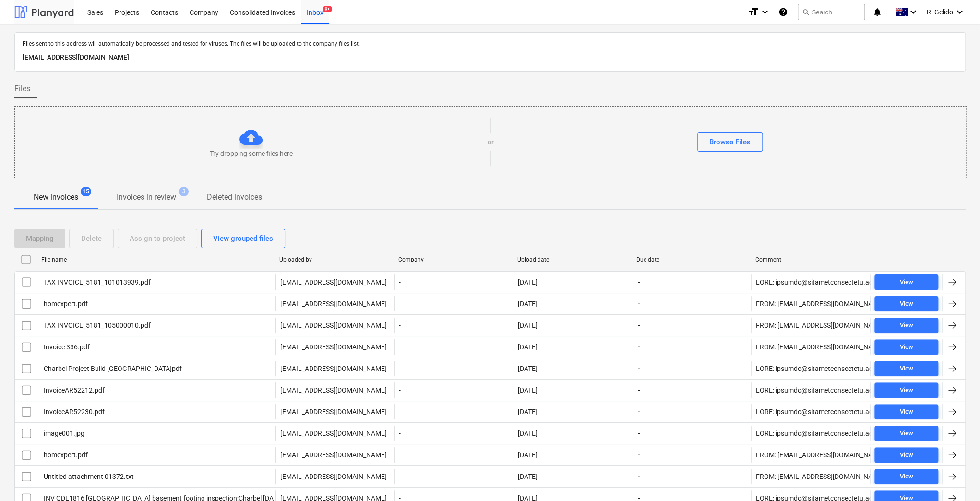
scroll to position [125, 0]
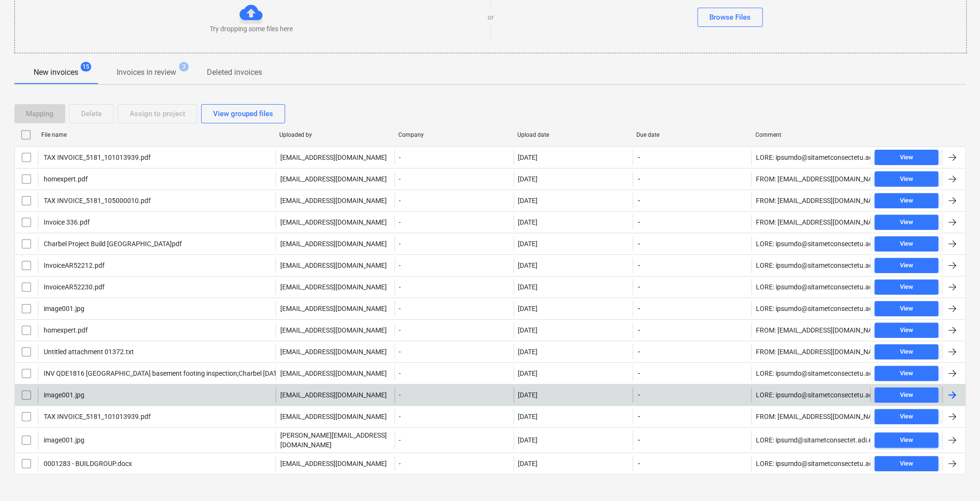
click at [120, 393] on div "image001.jpg" at bounding box center [156, 394] width 237 height 15
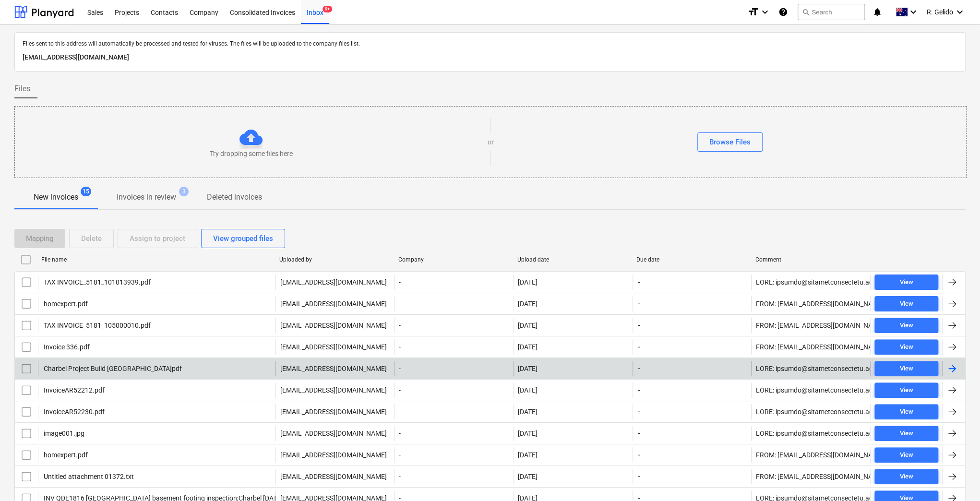
scroll to position [125, 0]
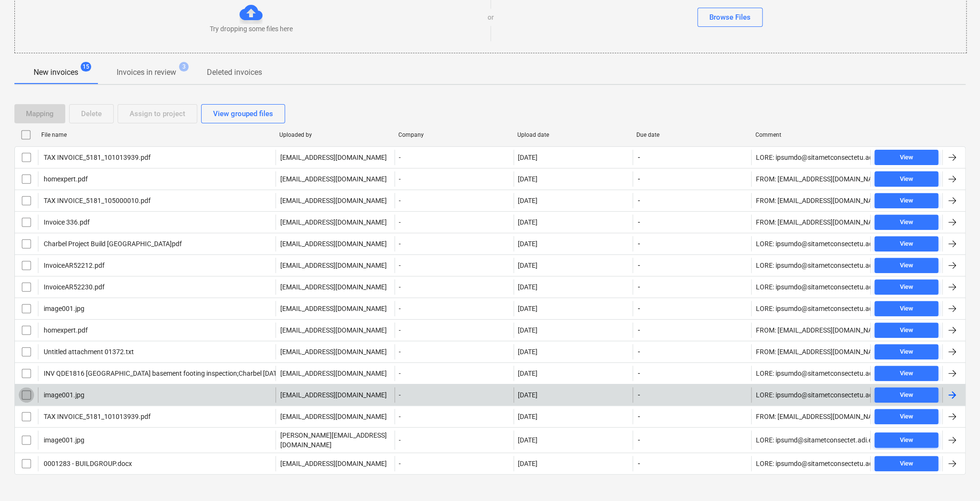
click at [28, 394] on input "checkbox" at bounding box center [26, 394] width 15 height 15
click at [93, 111] on div "Delete" at bounding box center [91, 113] width 21 height 12
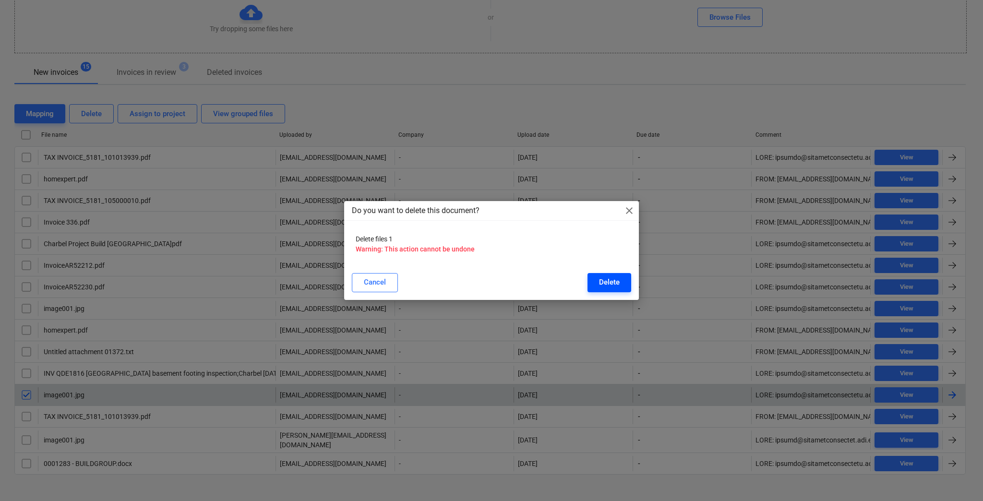
click at [604, 284] on div "Delete" at bounding box center [609, 282] width 21 height 12
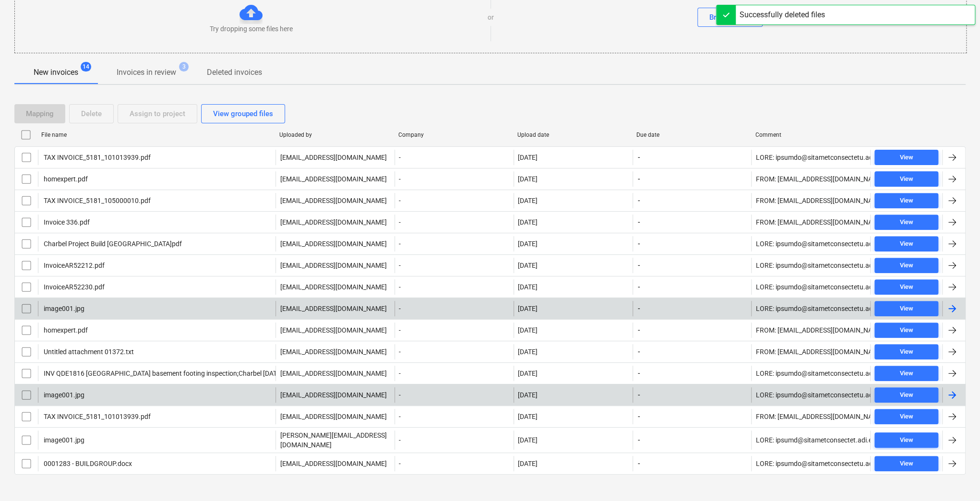
scroll to position [105, 0]
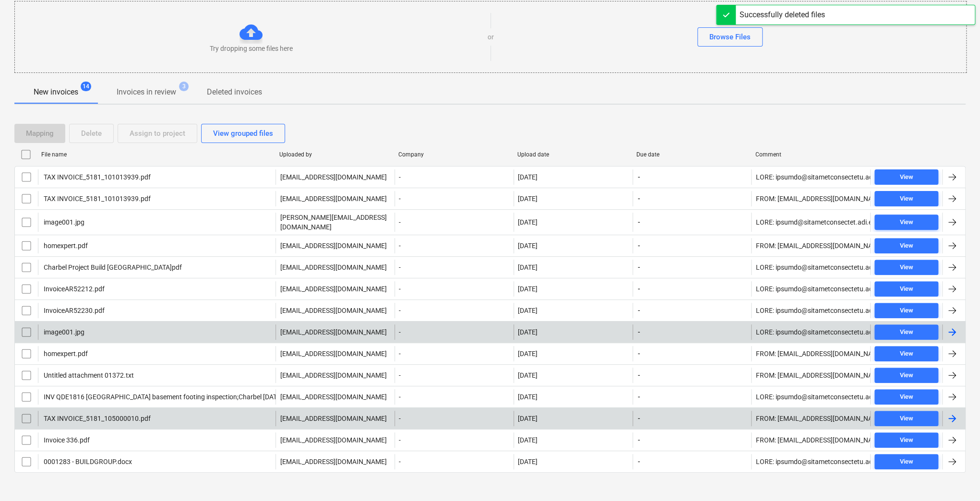
click at [96, 324] on div "image001.jpg" at bounding box center [156, 331] width 237 height 15
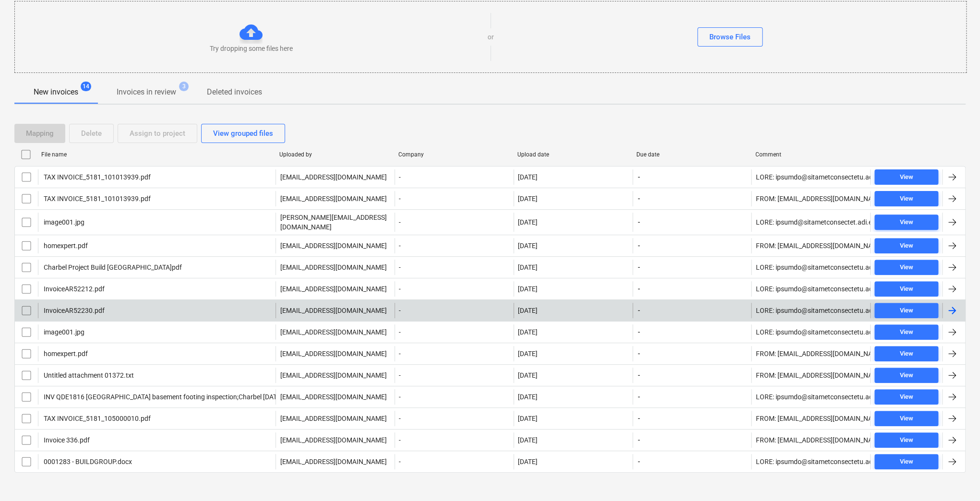
scroll to position [41, 0]
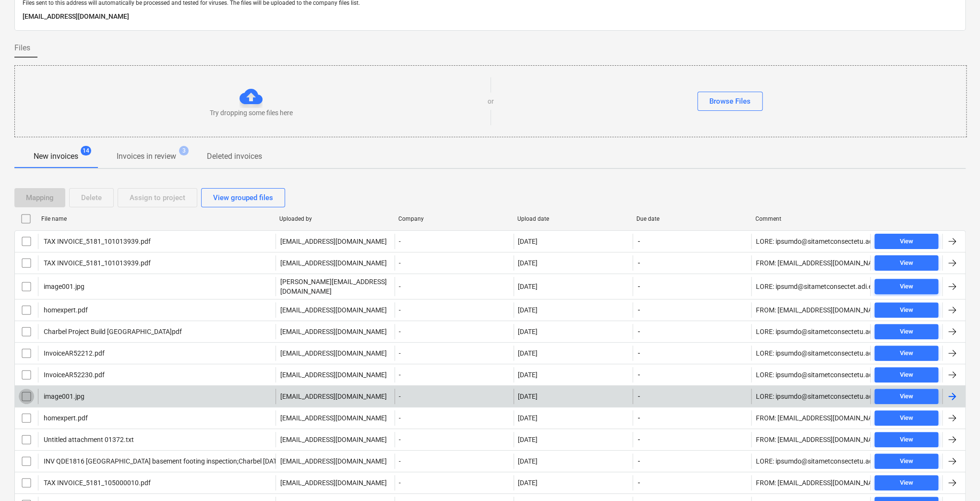
click at [25, 389] on input "checkbox" at bounding box center [26, 396] width 15 height 15
click at [96, 194] on div "Delete" at bounding box center [91, 197] width 21 height 12
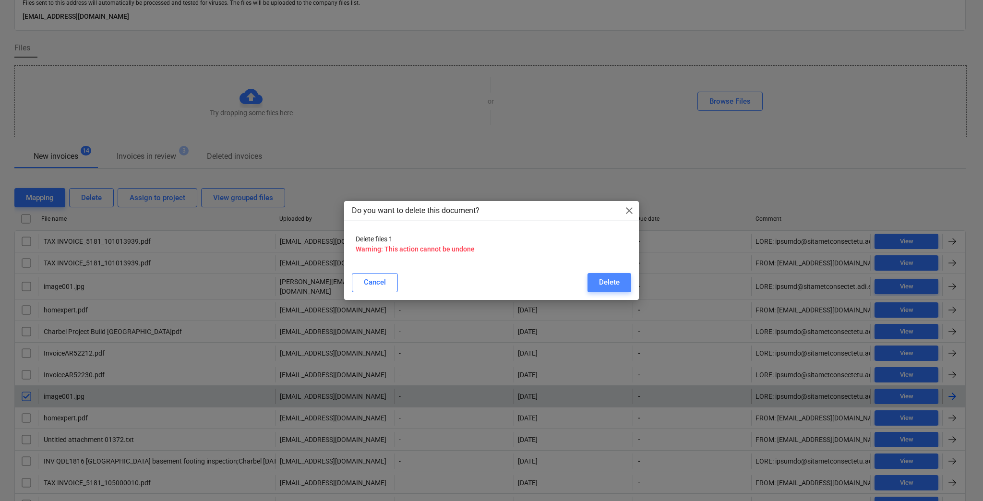
click at [616, 279] on div "Delete" at bounding box center [609, 282] width 21 height 12
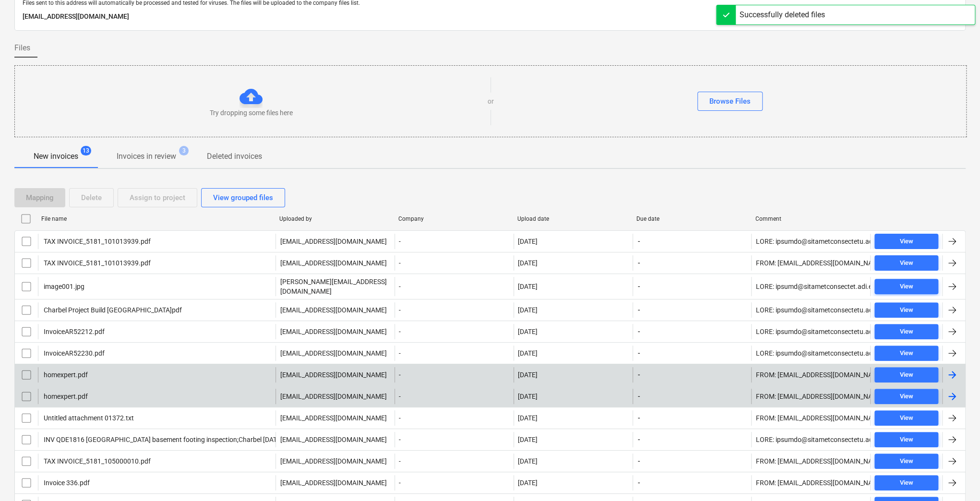
scroll to position [83, 0]
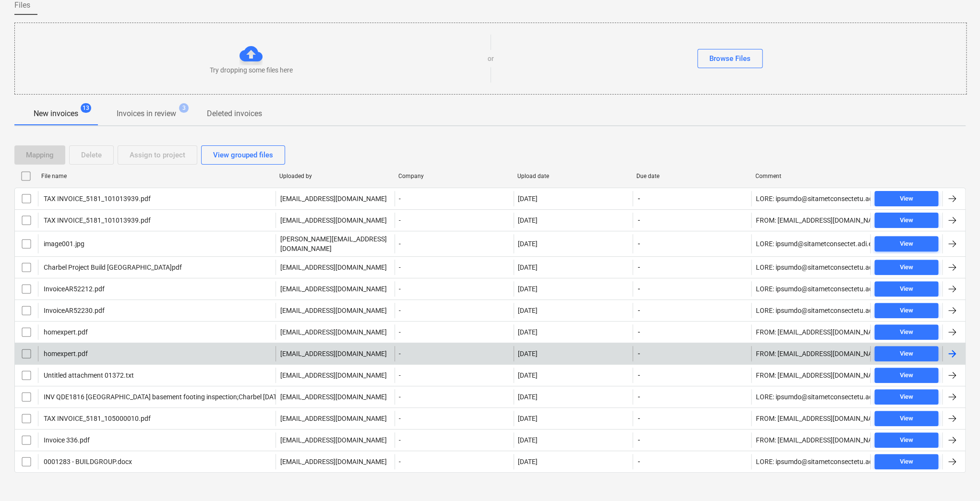
click at [107, 346] on div "homexpert.pdf" at bounding box center [156, 353] width 237 height 15
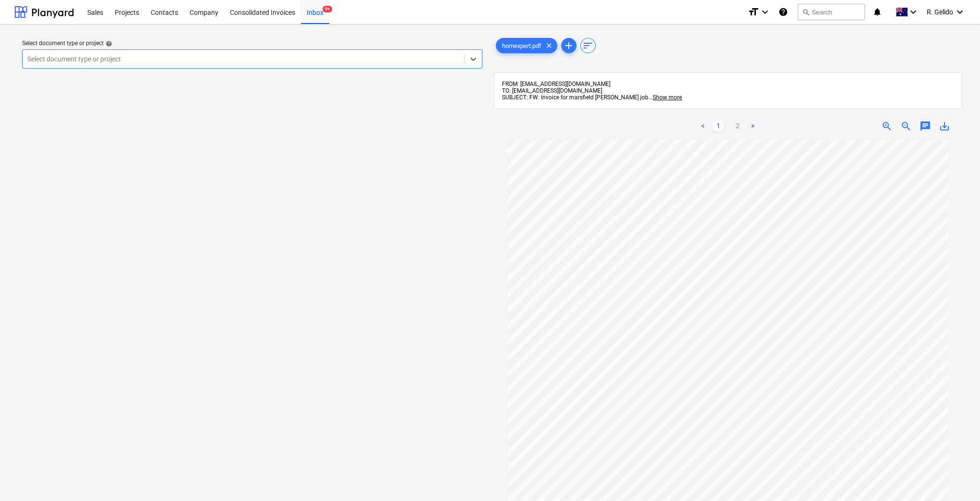
scroll to position [98, 0]
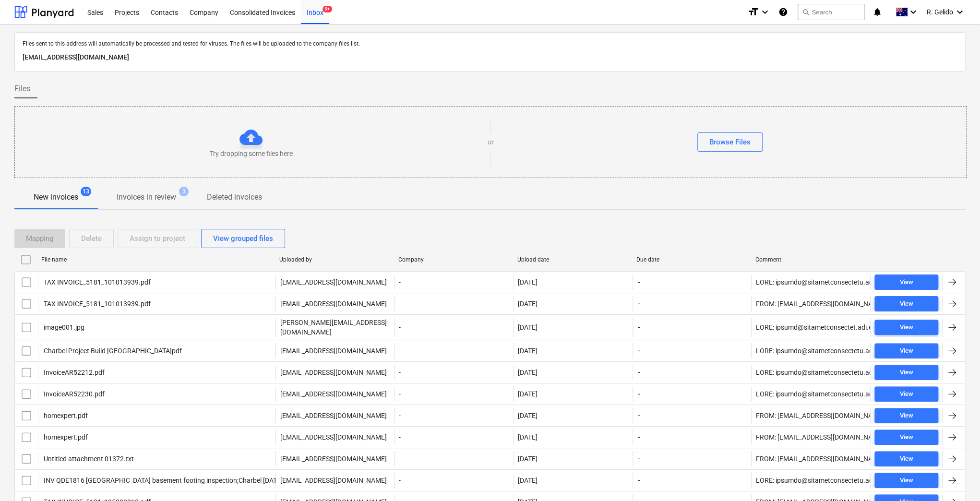
scroll to position [83, 0]
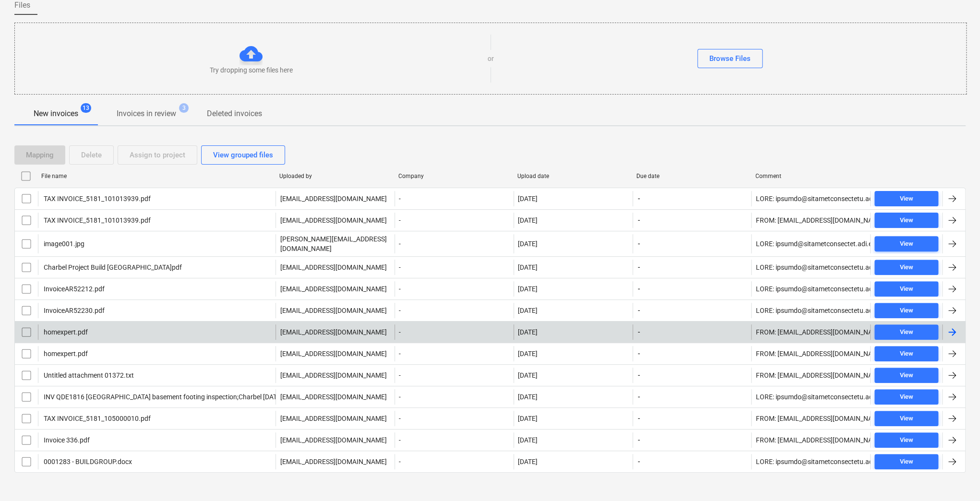
click at [107, 331] on div "homexpert.pdf" at bounding box center [156, 331] width 237 height 15
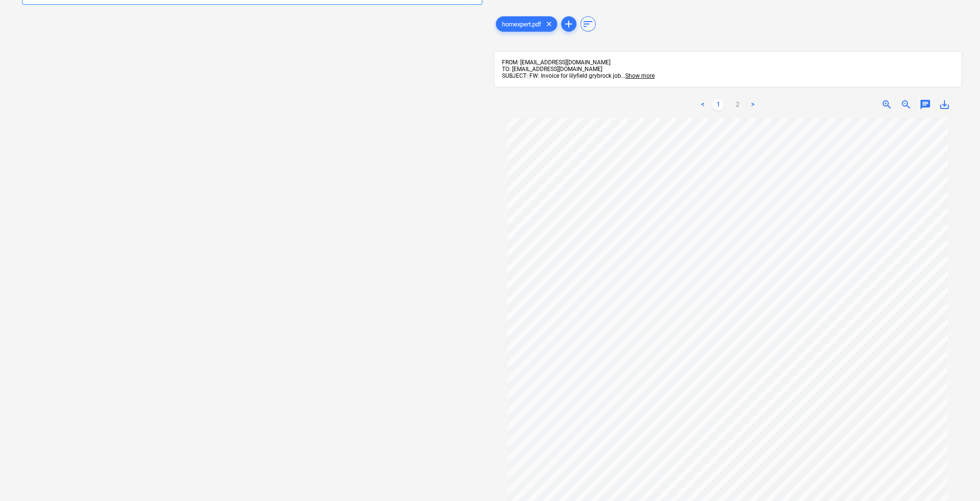
scroll to position [34, 0]
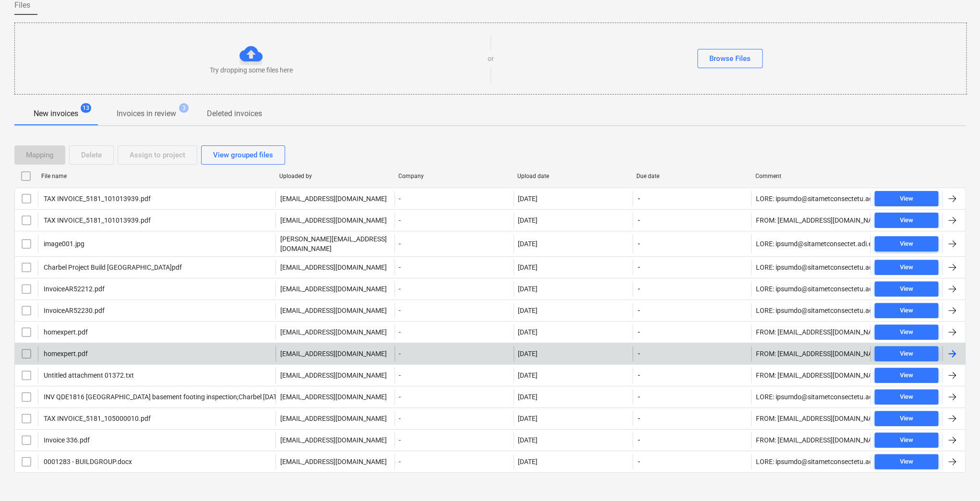
click at [108, 347] on div "homexpert.pdf" at bounding box center [156, 353] width 237 height 15
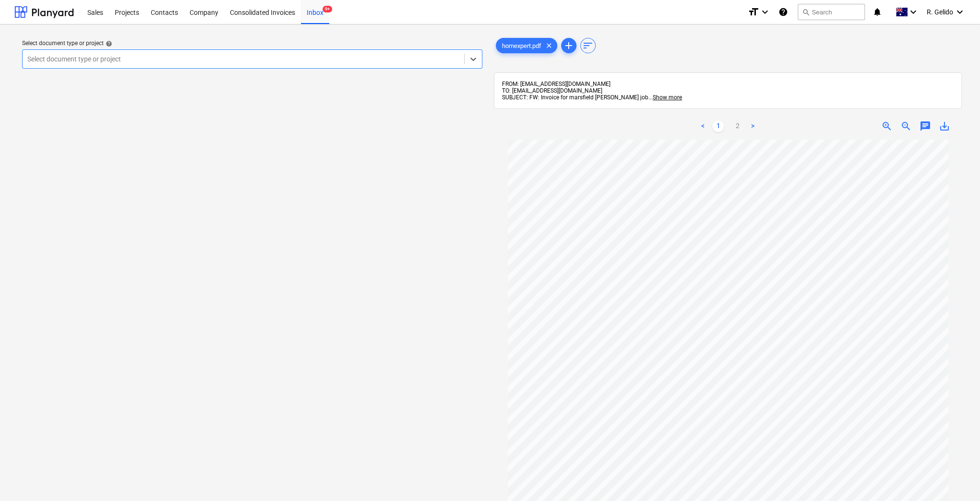
scroll to position [64, 0]
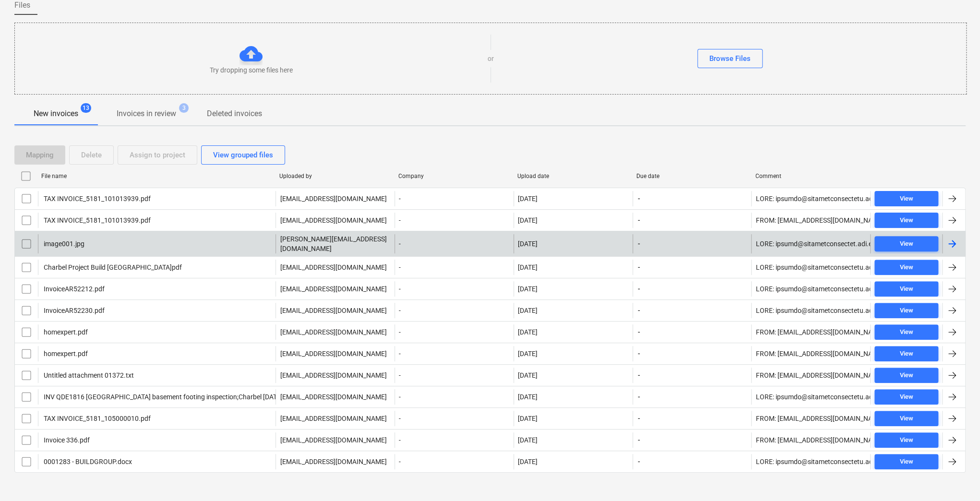
click at [118, 238] on div "image001.jpg" at bounding box center [156, 243] width 237 height 19
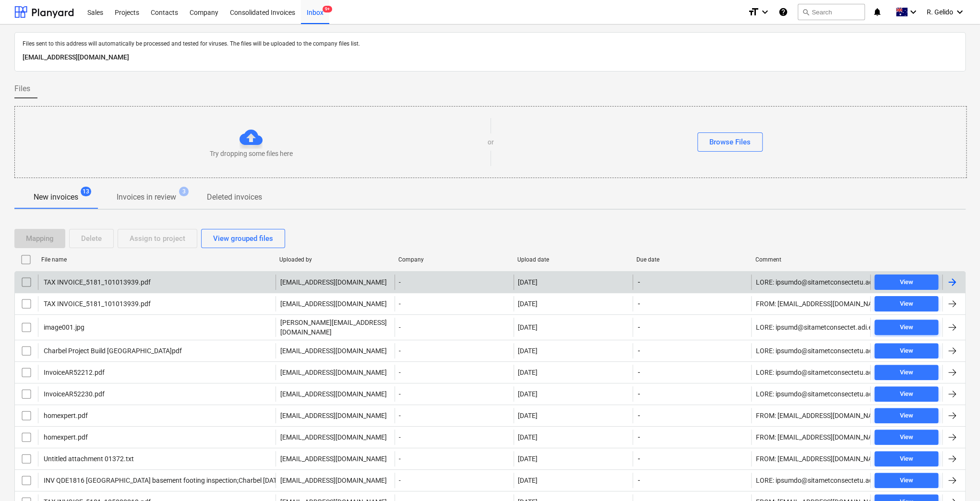
scroll to position [83, 0]
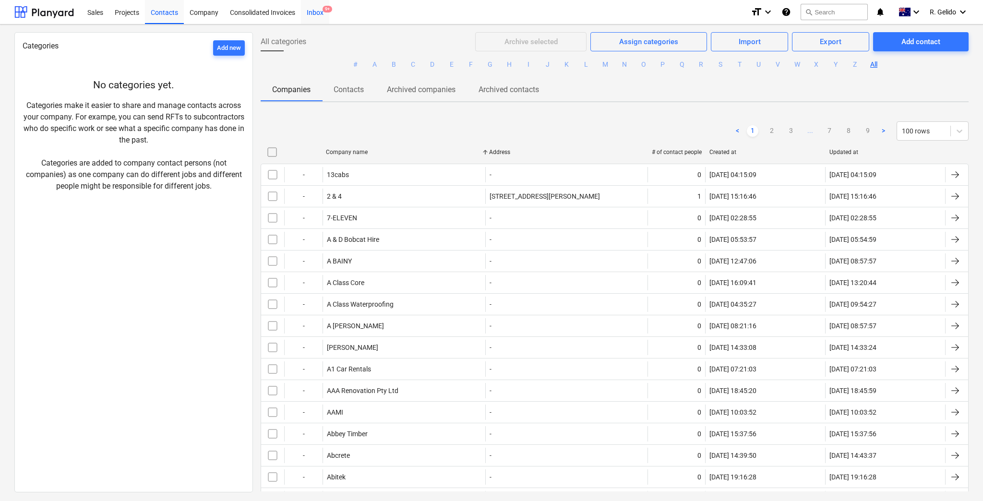
click at [320, 11] on div "Inbox 9+" at bounding box center [315, 12] width 28 height 24
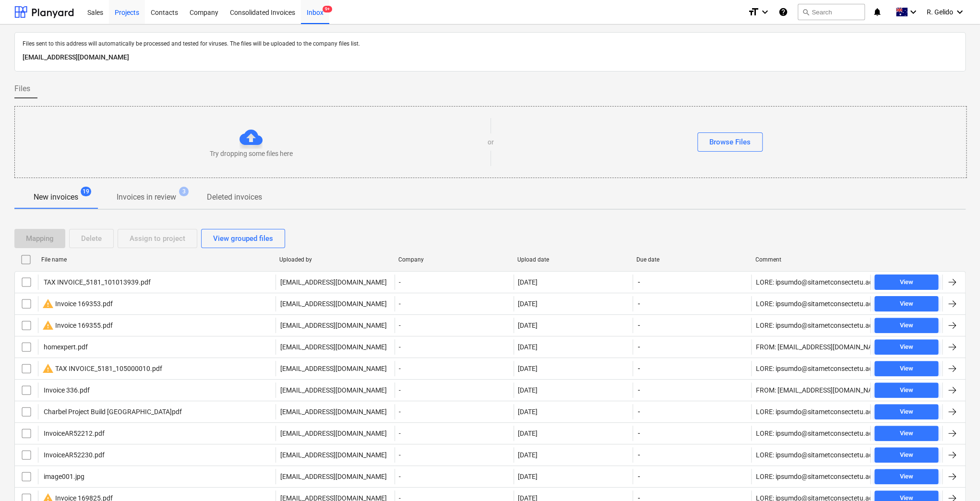
click at [129, 18] on div "Projects" at bounding box center [127, 12] width 36 height 24
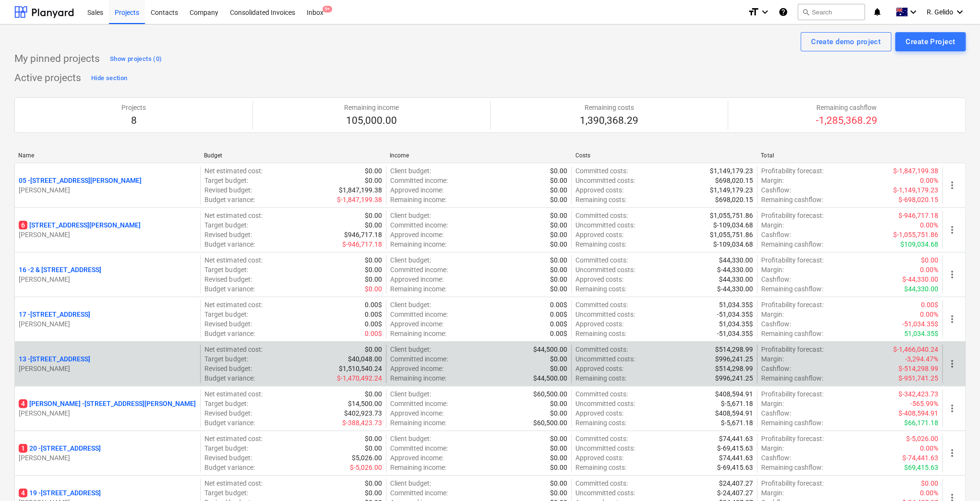
scroll to position [128, 0]
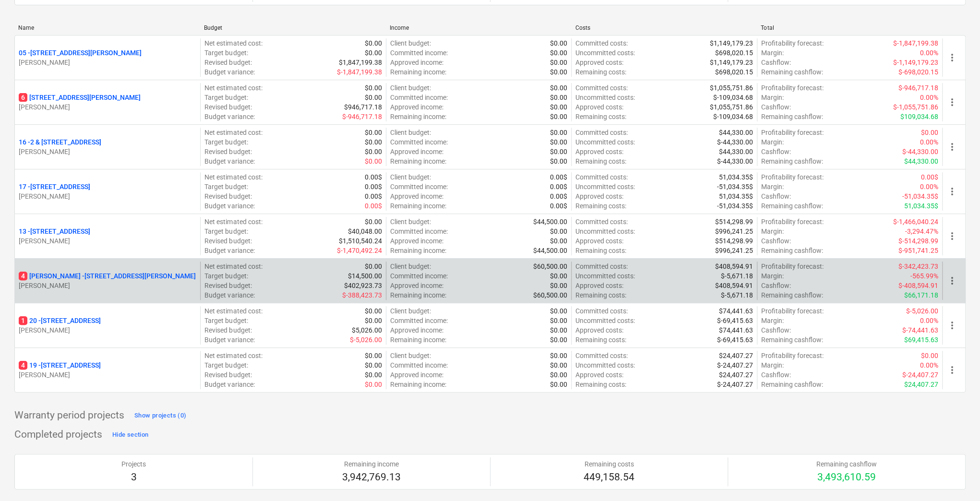
click at [103, 277] on p "[STREET_ADDRESS][PERSON_NAME][PERSON_NAME]" at bounding box center [107, 276] width 177 height 10
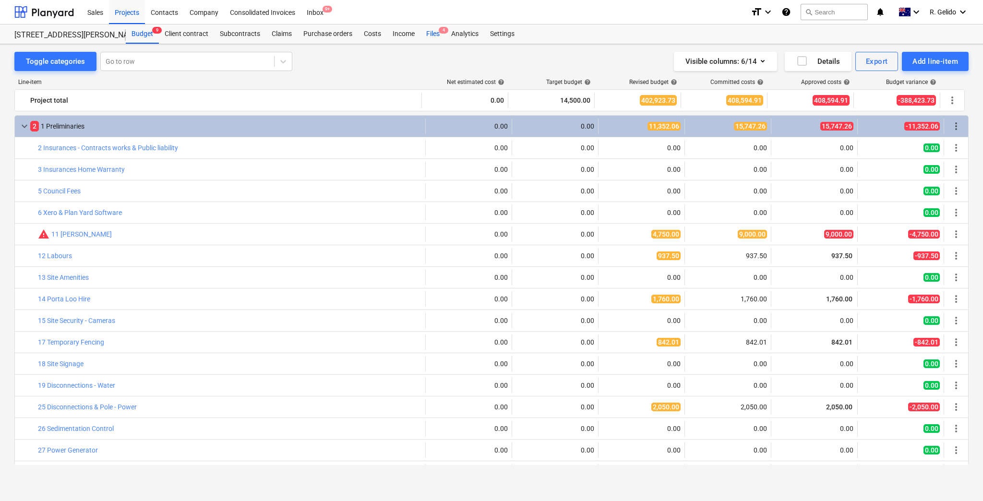
click at [430, 34] on div "Files 4" at bounding box center [432, 33] width 25 height 19
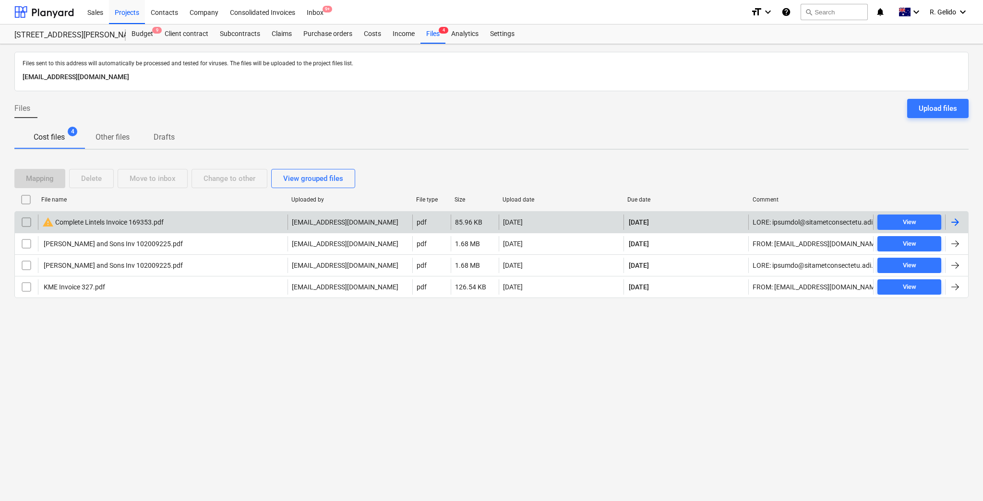
click at [191, 221] on div "warning Complete Lintels Invoice 169353.pdf" at bounding box center [162, 221] width 249 height 15
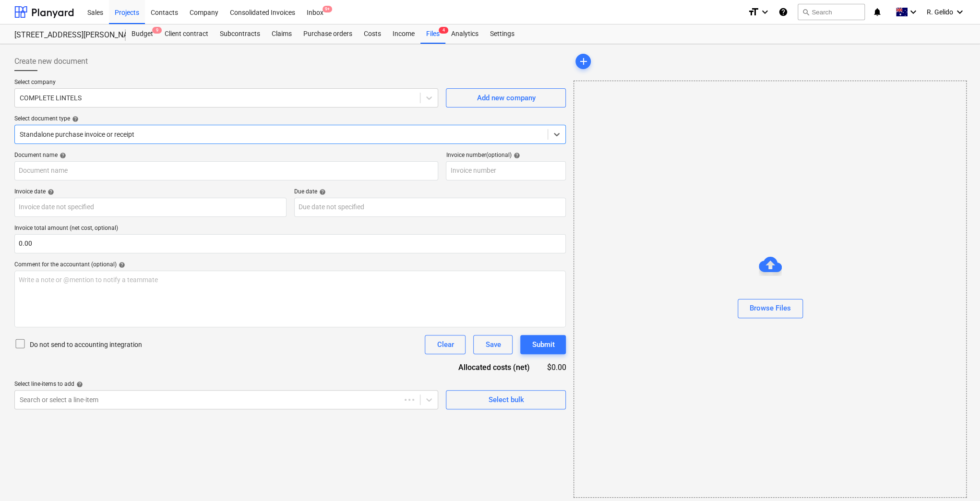
type input "169353"
type input "[DATE]"
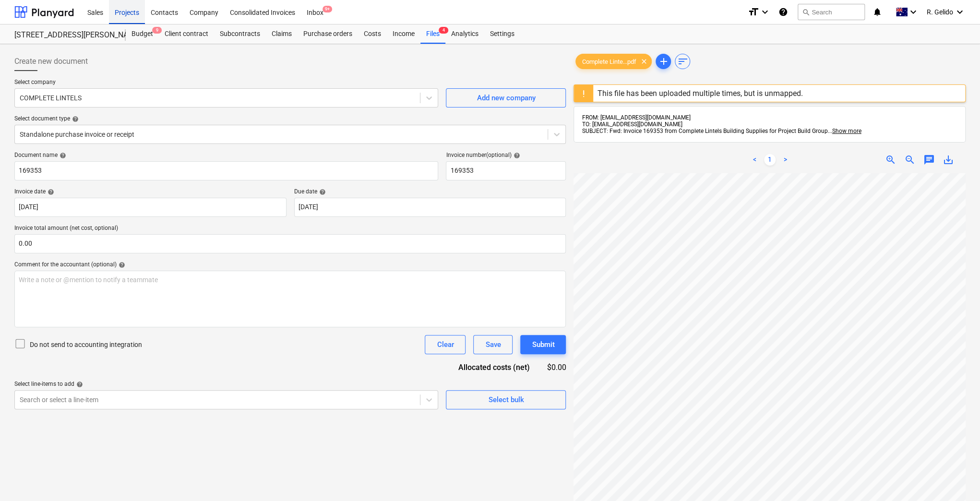
click at [129, 16] on div "Projects" at bounding box center [127, 12] width 36 height 24
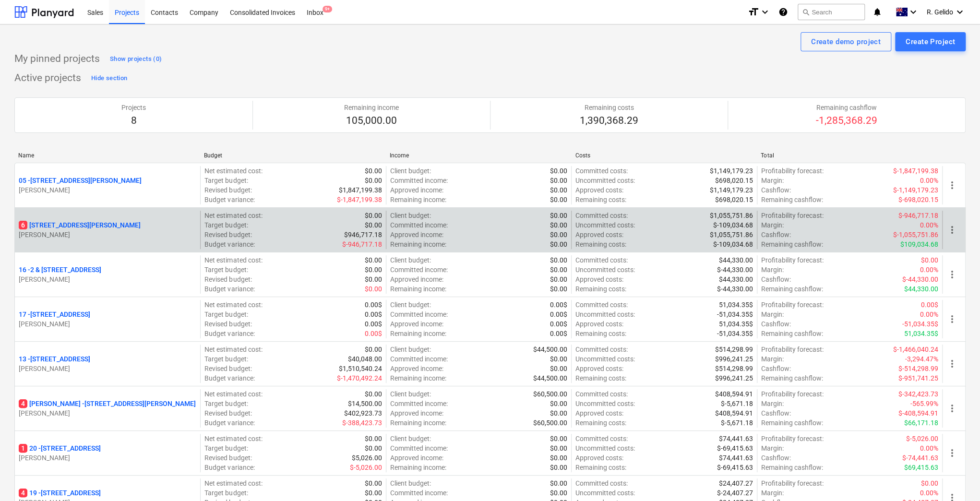
click at [51, 222] on p "[STREET_ADDRESS][PERSON_NAME]" at bounding box center [80, 225] width 122 height 10
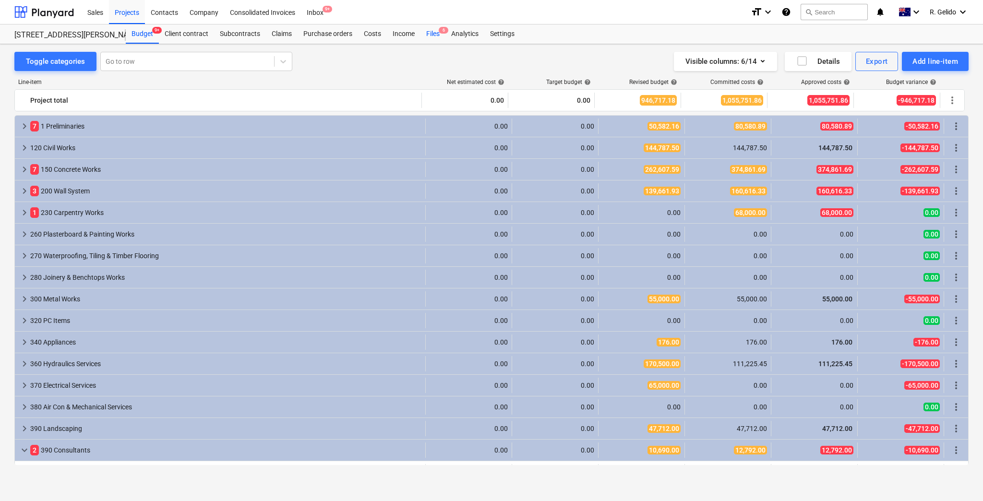
click at [432, 36] on div "Files 6" at bounding box center [432, 33] width 25 height 19
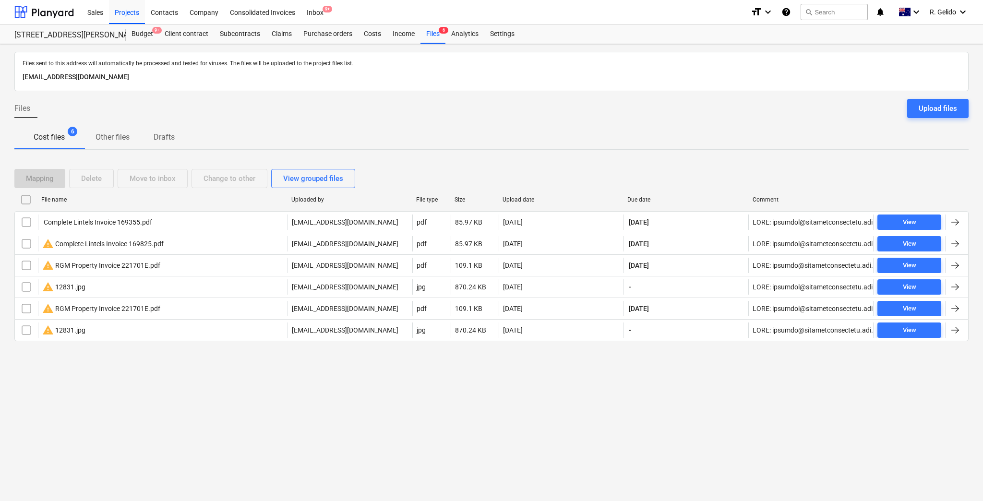
click at [194, 401] on div "Files sent to this address will automatically be processed and tested for virus…" at bounding box center [491, 272] width 983 height 457
click at [63, 136] on p "Cost files" at bounding box center [49, 137] width 31 height 12
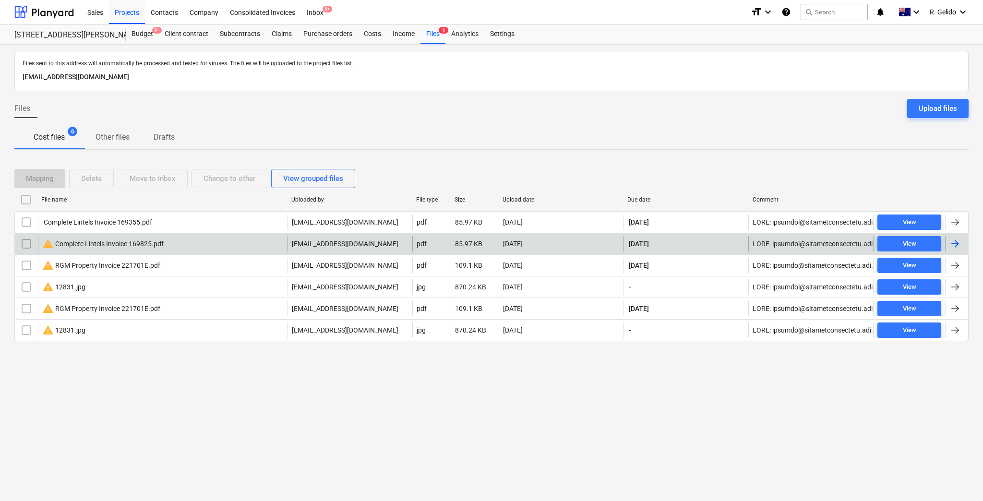
click at [153, 245] on div "warning Complete Lintels Invoice 169825.pdf" at bounding box center [102, 244] width 121 height 12
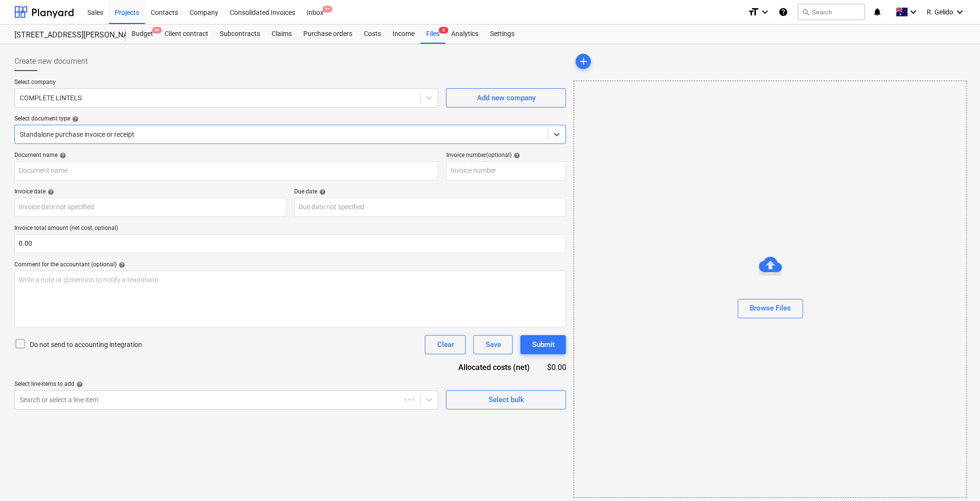
type input "169825"
type input "[DATE]"
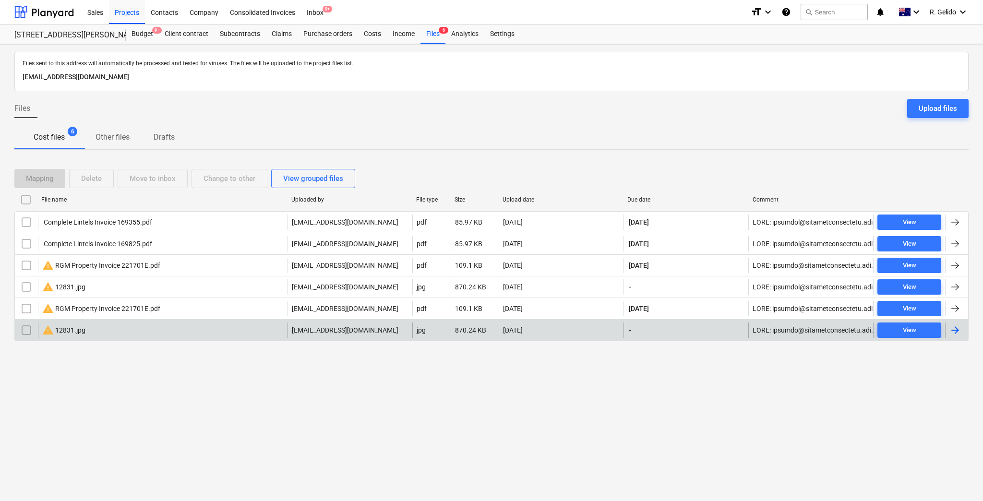
click at [103, 335] on div "warning 12831.jpg" at bounding box center [162, 329] width 249 height 15
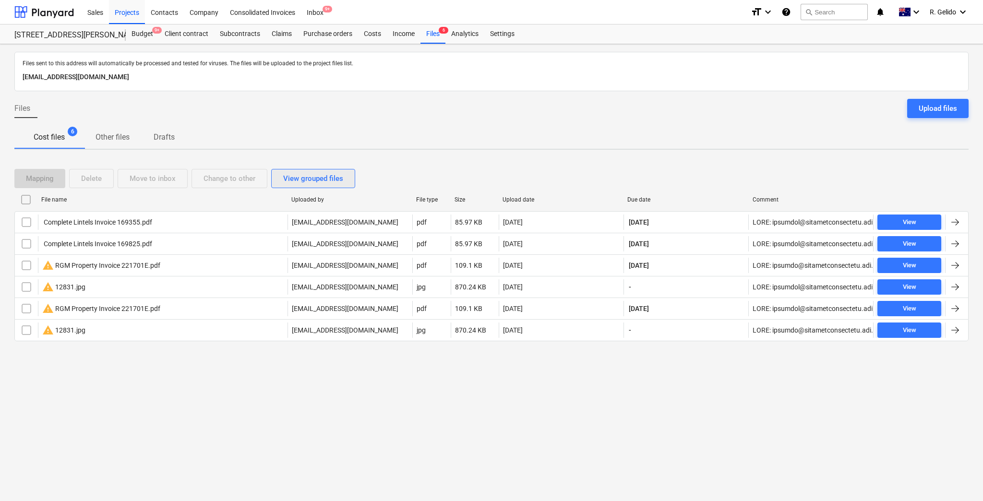
click at [322, 178] on div "View grouped files" at bounding box center [313, 178] width 60 height 12
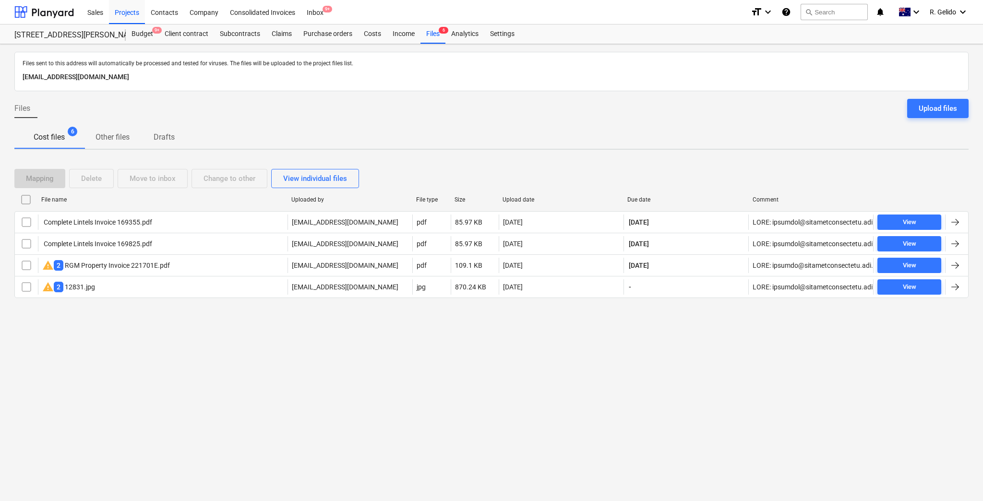
click at [226, 365] on div "Files sent to this address will automatically be processed and tested for virus…" at bounding box center [491, 272] width 983 height 457
click at [269, 376] on div "Files sent to this address will automatically be processed and tested for virus…" at bounding box center [491, 272] width 983 height 457
